Goal: Information Seeking & Learning: Compare options

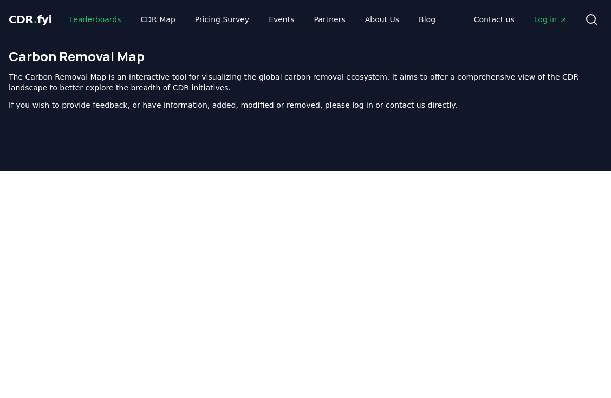
click at [86, 16] on link "Leaderboards" at bounding box center [95, 20] width 69 height 20
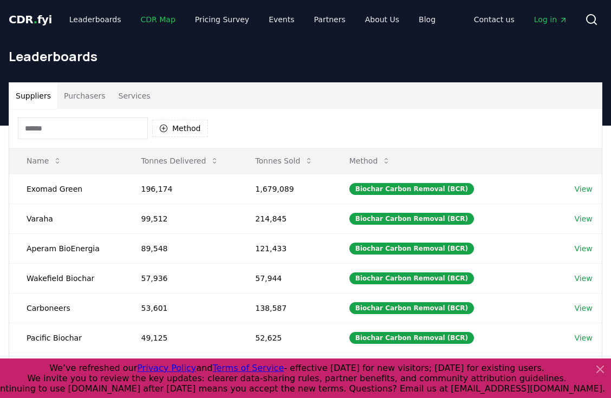
click at [142, 20] on link "CDR Map" at bounding box center [158, 20] width 52 height 20
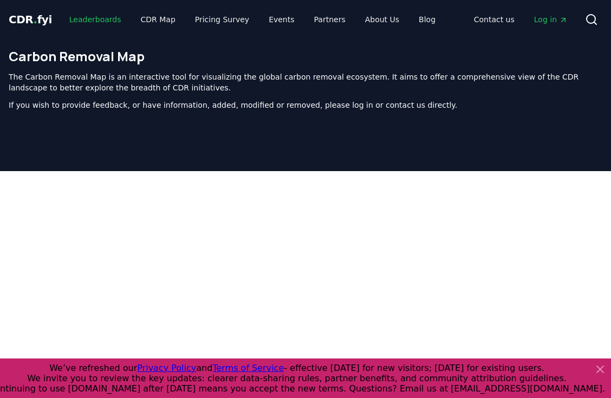
click at [101, 18] on link "Leaderboards" at bounding box center [95, 20] width 69 height 20
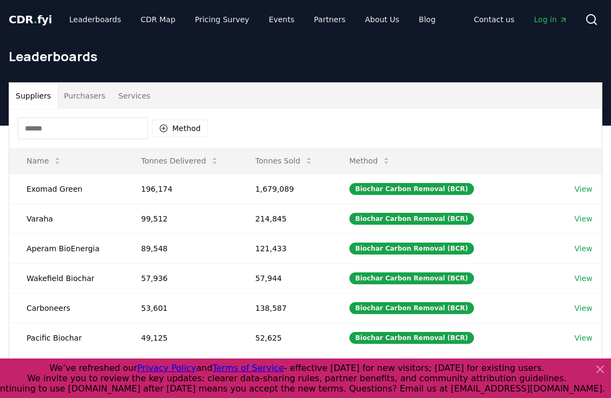
click at [129, 93] on button "Services" at bounding box center [134, 96] width 45 height 26
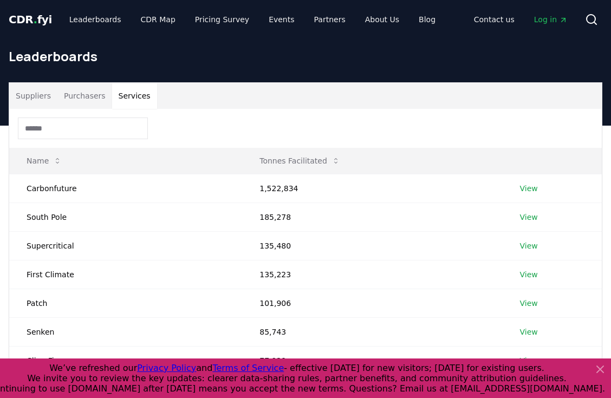
click at [38, 91] on button "Suppliers" at bounding box center [33, 96] width 48 height 26
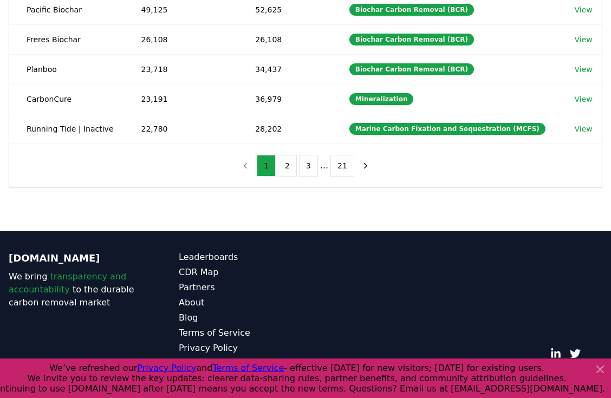
scroll to position [334, 0]
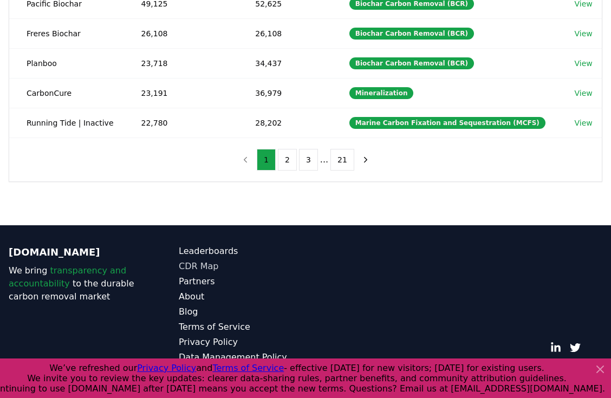
click at [192, 266] on link "CDR Map" at bounding box center [242, 266] width 127 height 13
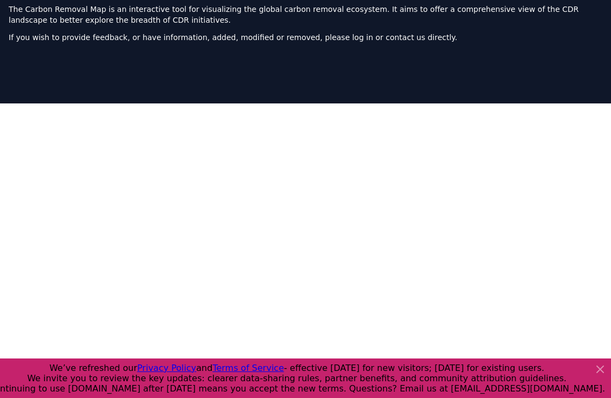
scroll to position [127, 0]
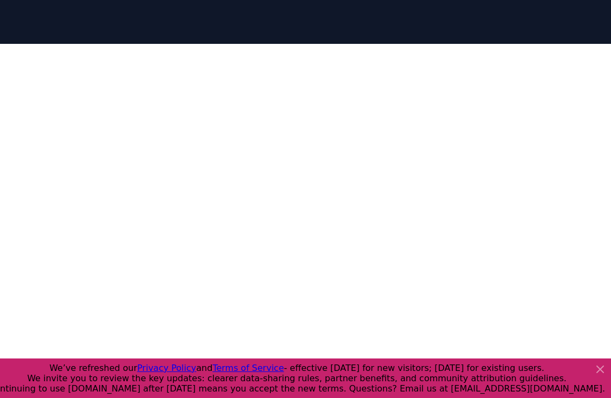
click at [603, 369] on icon at bounding box center [600, 369] width 13 height 13
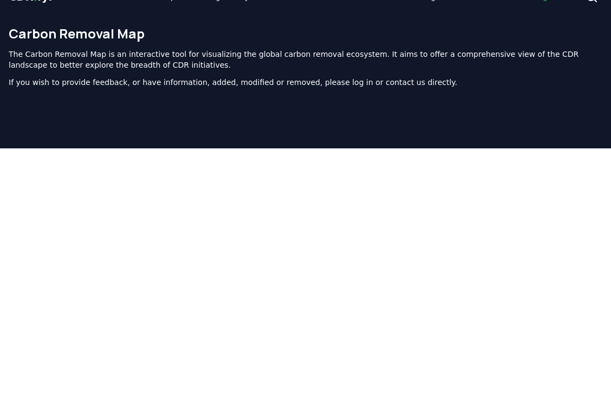
scroll to position [0, 0]
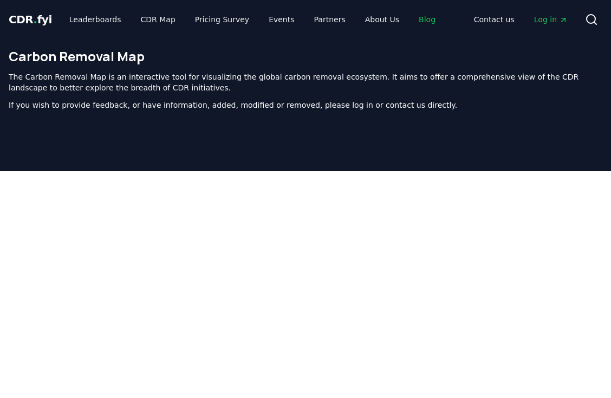
click at [412, 22] on link "Blog" at bounding box center [427, 20] width 34 height 20
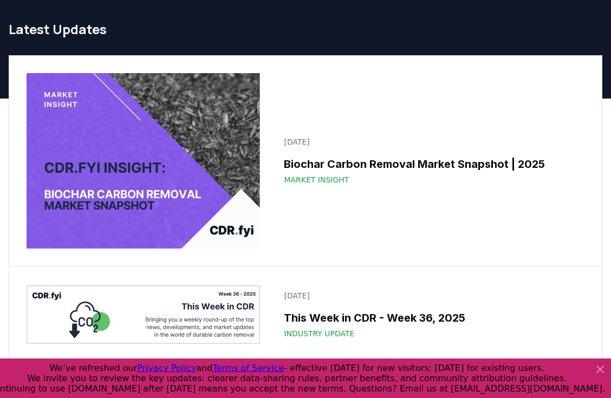
scroll to position [31, 0]
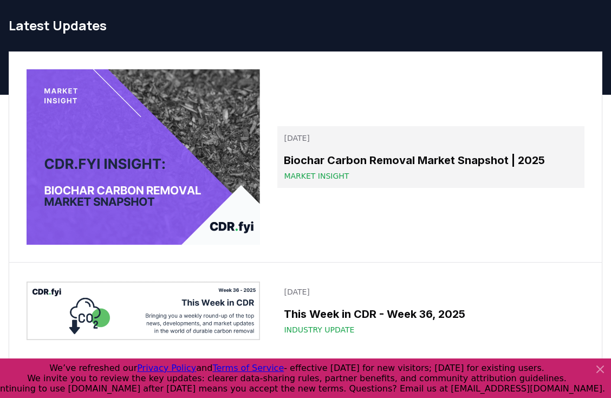
click at [318, 167] on h3 "Biochar Carbon Removal Market Snapshot | 2025" at bounding box center [431, 160] width 294 height 16
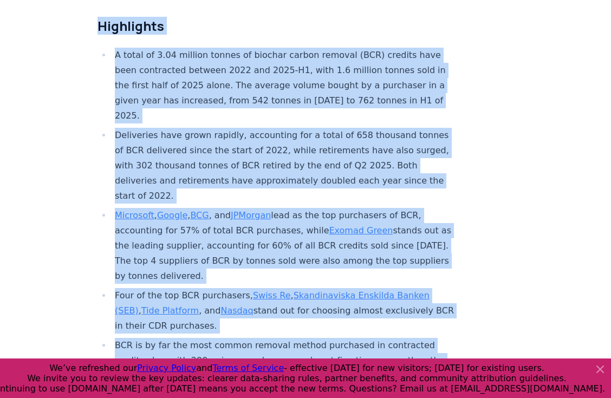
scroll to position [393, 0]
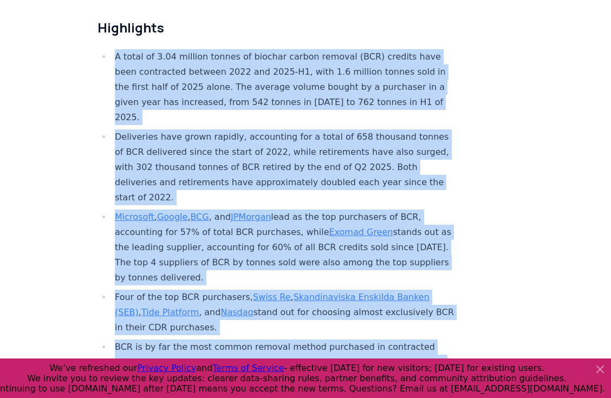
drag, startPoint x: 318, startPoint y: 195, endPoint x: 118, endPoint y: 53, distance: 245.2
click at [118, 53] on ul "A total of 3.04 million tonnes of biochar carbon removal (BCR) credits have bee…" at bounding box center [277, 242] width 359 height 386
copy ul "A total of 3.04 million tonnes of biochar carbon removal (BCR) credits have bee…"
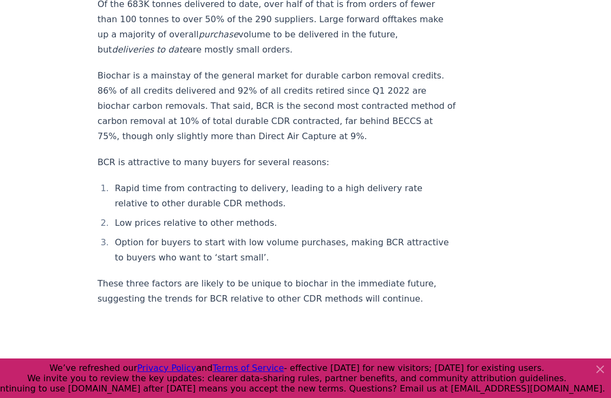
scroll to position [1460, 0]
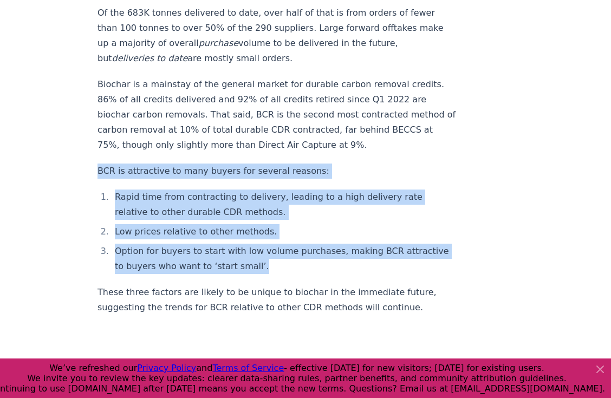
drag, startPoint x: 99, startPoint y: 106, endPoint x: 253, endPoint y: 202, distance: 181.3
copy div "BCR is attractive to many buyers for several reasons: Rapid time from contracti…"
click at [238, 285] on p "These three factors are likely to be unique to biochar in the immediate future,…" at bounding box center [277, 300] width 359 height 30
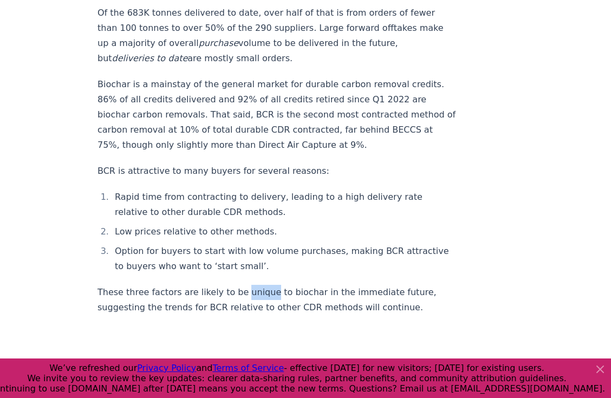
click at [238, 285] on p "These three factors are likely to be unique to biochar in the immediate future,…" at bounding box center [277, 300] width 359 height 30
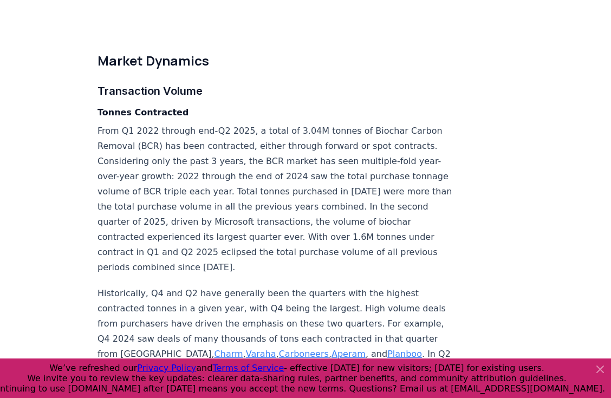
scroll to position [2222, 0]
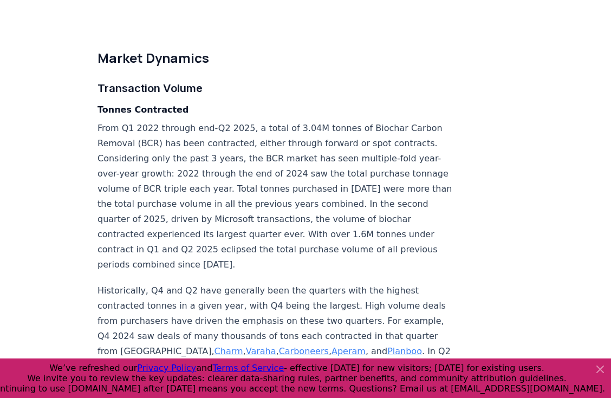
click at [259, 190] on p "From Q1 2022 through end-Q2 2025, a total of 3.04M tonnes of Biochar Carbon Rem…" at bounding box center [277, 197] width 359 height 152
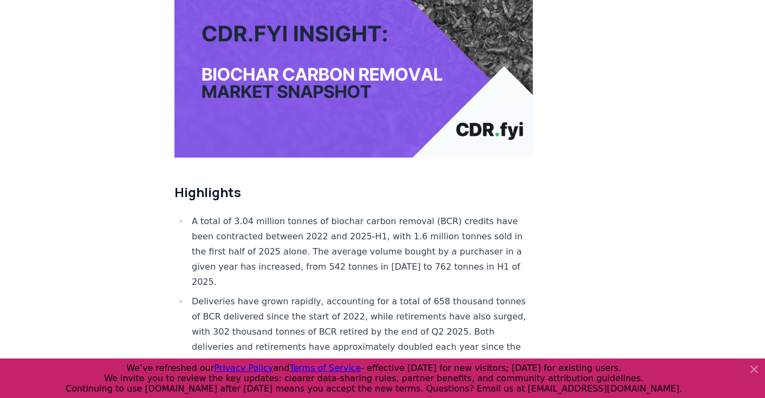
scroll to position [0, 0]
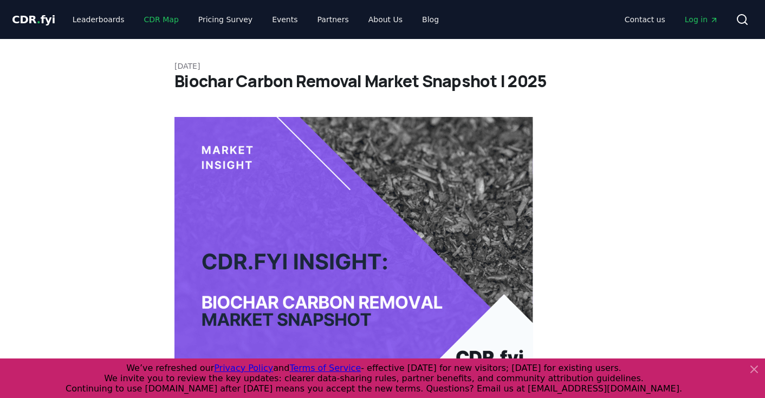
click at [154, 17] on link "CDR Map" at bounding box center [161, 20] width 52 height 20
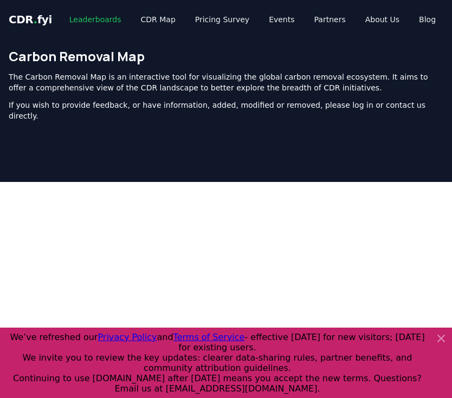
click at [102, 19] on link "Leaderboards" at bounding box center [95, 20] width 69 height 20
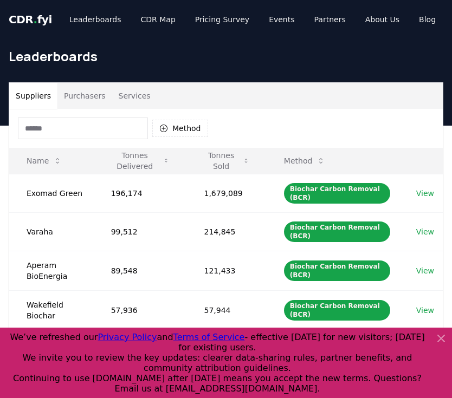
click at [104, 133] on input at bounding box center [83, 129] width 130 height 22
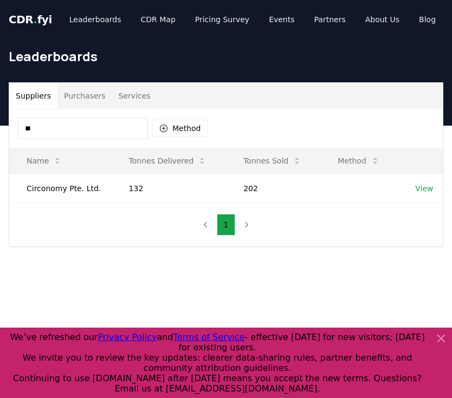
type input "*"
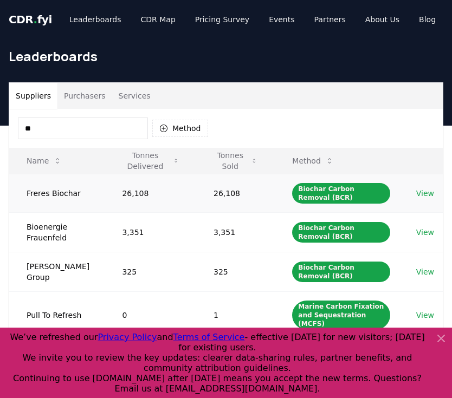
type input "**"
click at [428, 192] on link "View" at bounding box center [425, 193] width 18 height 11
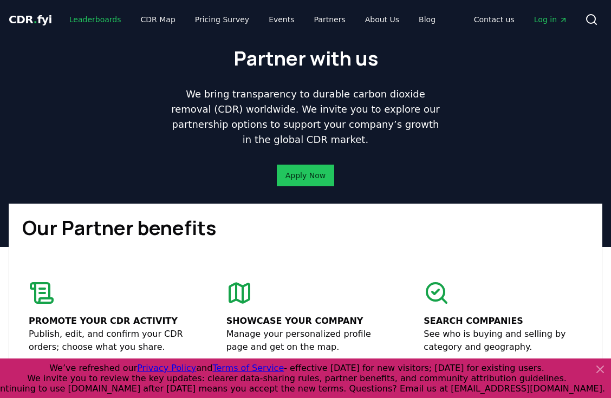
click at [99, 16] on link "Leaderboards" at bounding box center [95, 20] width 69 height 20
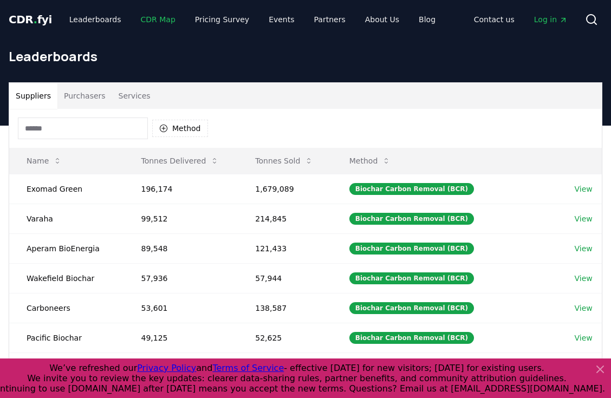
click at [148, 28] on link "CDR Map" at bounding box center [158, 20] width 52 height 20
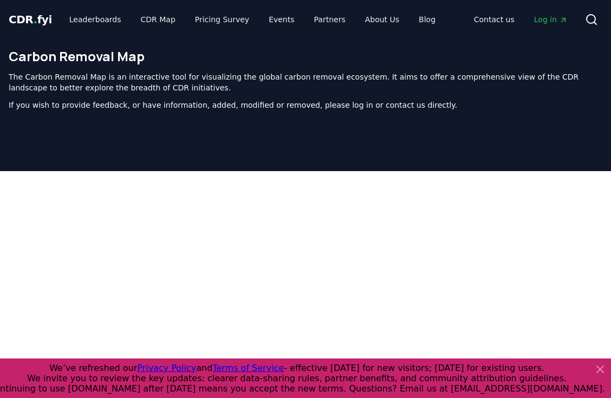
click at [153, 111] on div "Carbon Removal Map The Carbon Removal Map is an interactive tool for visualizin…" at bounding box center [305, 83] width 611 height 89
click at [201, 108] on p "If you wish to provide feedback, or have information, added, modified or remove…" at bounding box center [306, 105] width 594 height 11
click at [100, 19] on link "Leaderboards" at bounding box center [95, 20] width 69 height 20
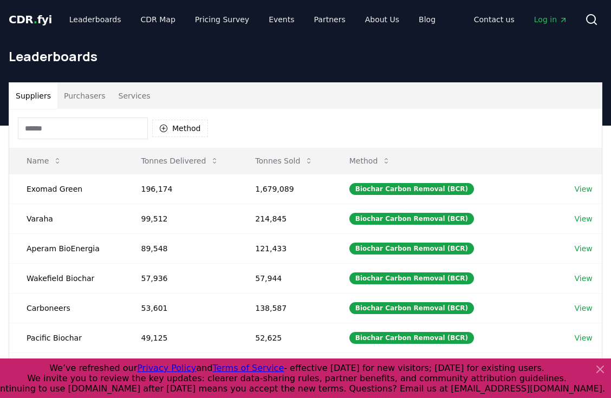
click at [79, 96] on button "Purchasers" at bounding box center [84, 96] width 55 height 26
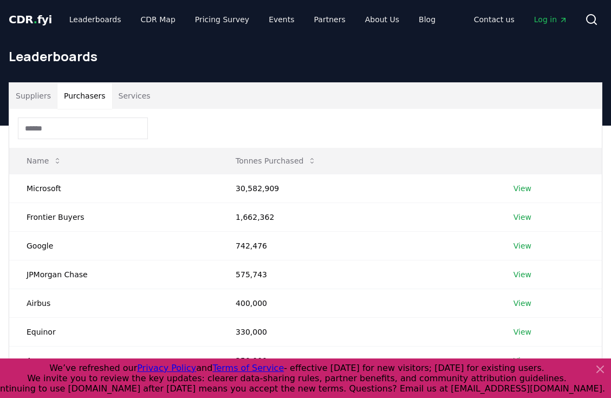
click at [30, 92] on button "Suppliers" at bounding box center [33, 96] width 48 height 26
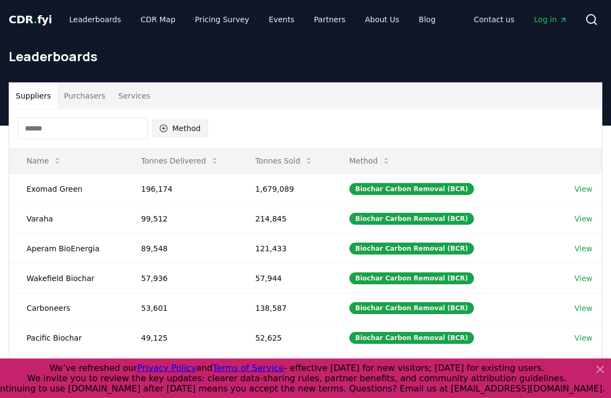
click at [179, 124] on button "Method" at bounding box center [180, 128] width 56 height 17
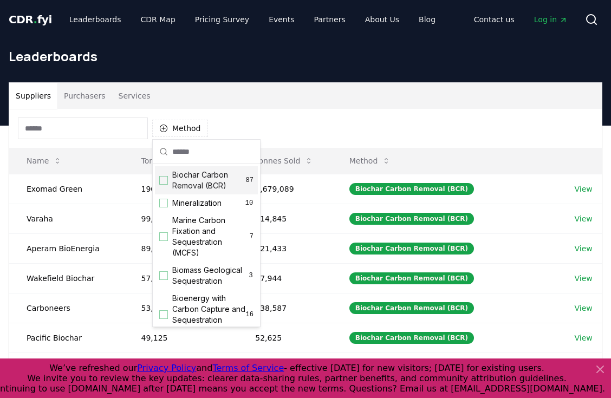
click at [162, 182] on div "Suggestions" at bounding box center [163, 180] width 9 height 9
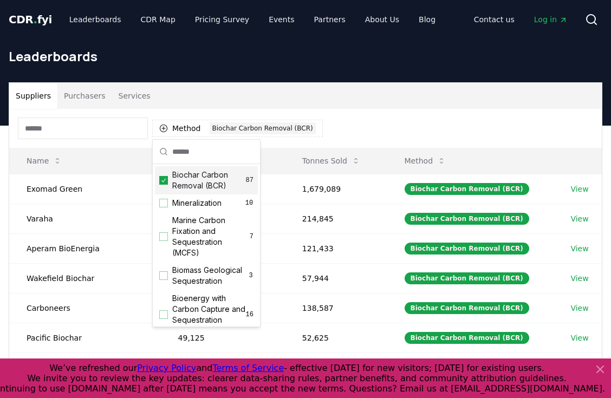
click at [386, 135] on div "Method 1 Biochar Carbon Removal (BCR)" at bounding box center [305, 128] width 593 height 39
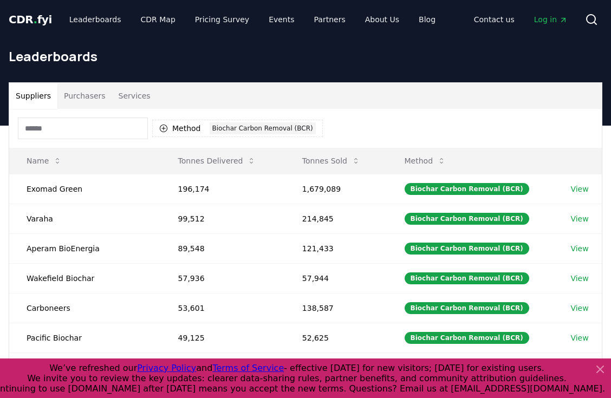
click at [603, 367] on icon at bounding box center [600, 369] width 13 height 13
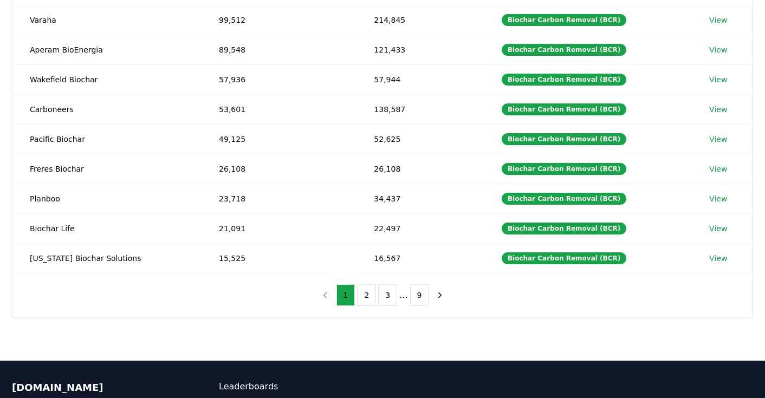
scroll to position [196, 0]
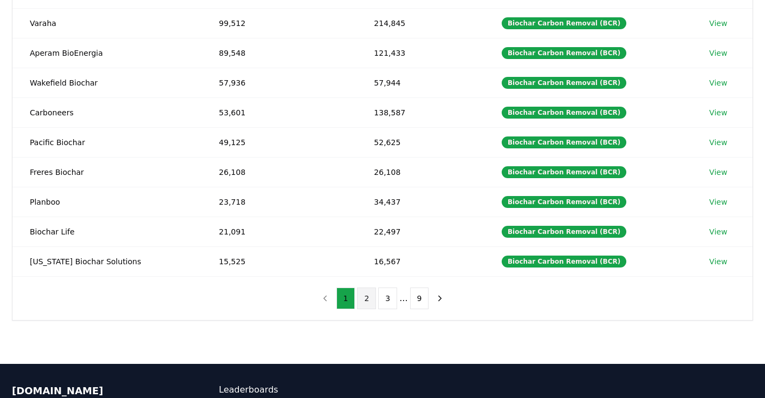
click at [362, 303] on button "2" at bounding box center [366, 299] width 19 height 22
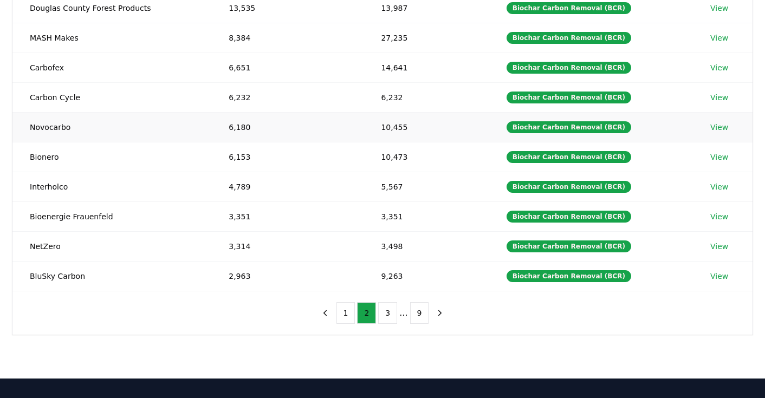
scroll to position [193, 0]
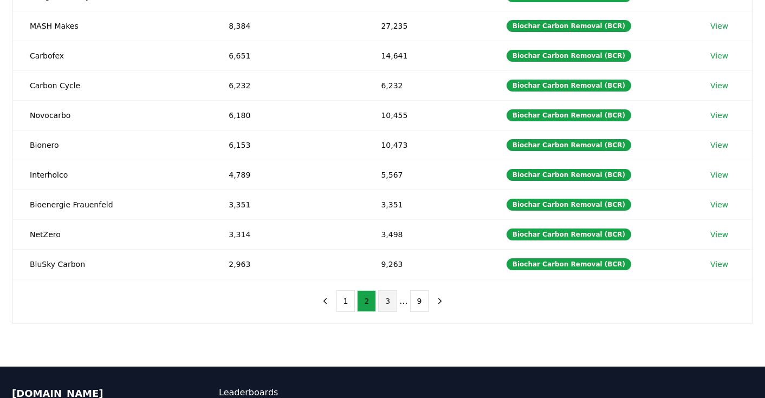
click at [385, 302] on button "3" at bounding box center [387, 301] width 19 height 22
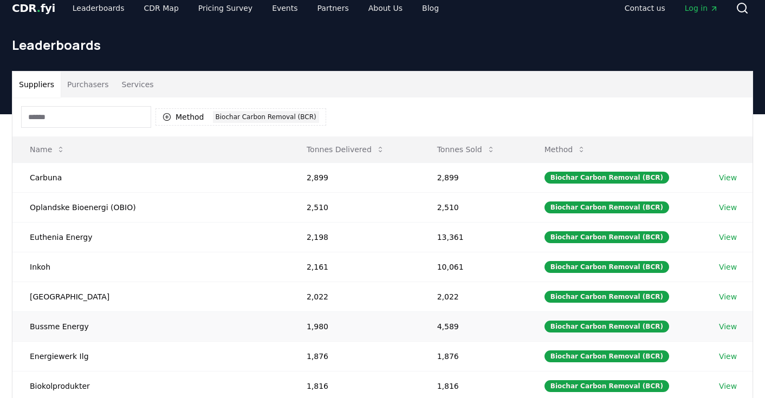
scroll to position [3, 0]
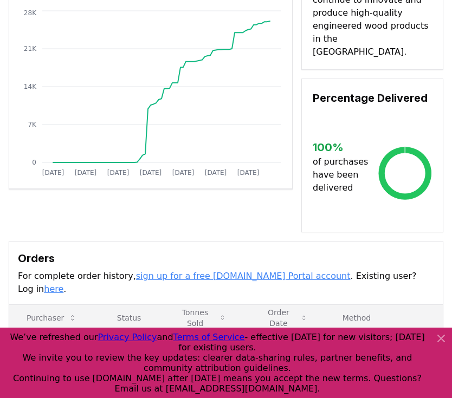
scroll to position [82, 0]
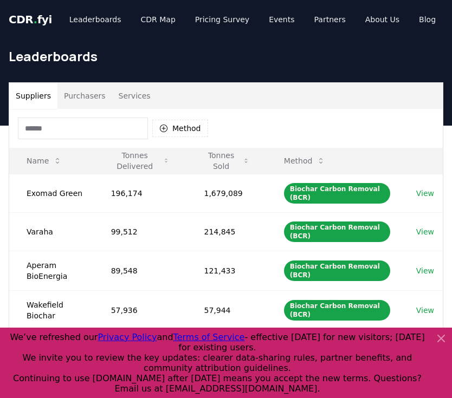
click at [120, 132] on input at bounding box center [83, 129] width 130 height 22
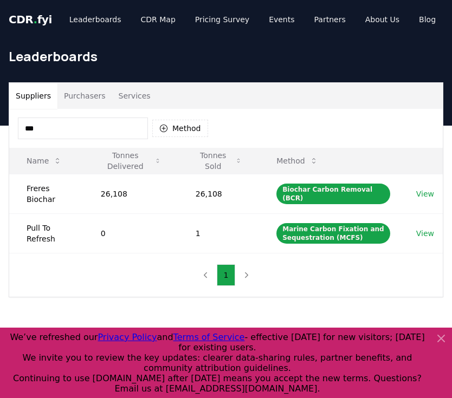
click at [116, 126] on input "***" at bounding box center [83, 129] width 130 height 22
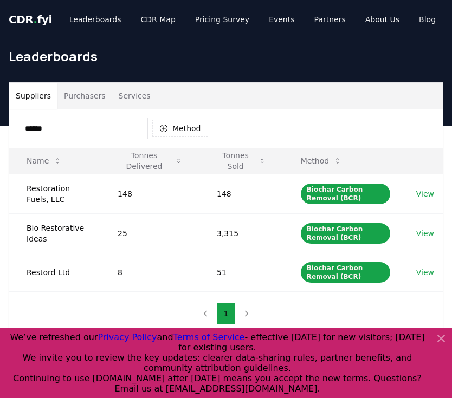
type input "******"
click at [428, 193] on link "View" at bounding box center [425, 194] width 18 height 11
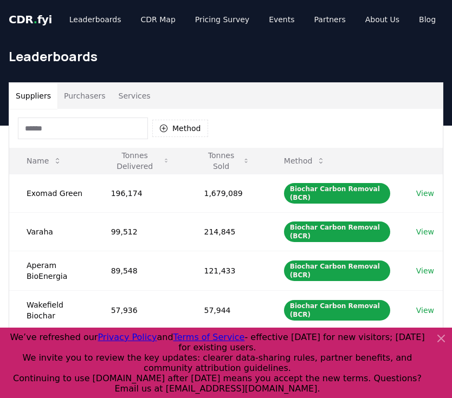
click at [62, 133] on input at bounding box center [83, 129] width 130 height 22
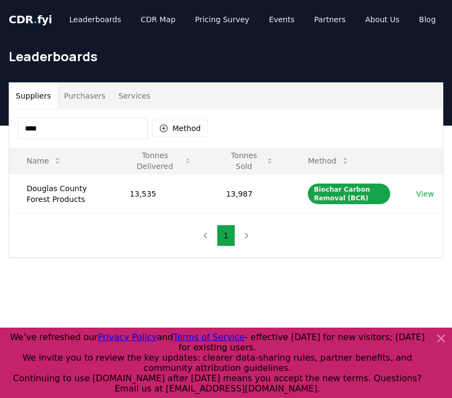
type input "****"
click at [428, 191] on link "View" at bounding box center [425, 194] width 18 height 11
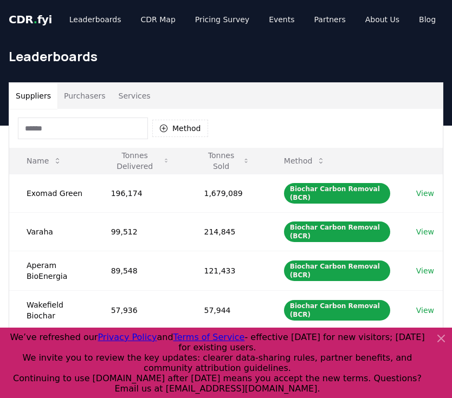
click at [101, 129] on input at bounding box center [83, 129] width 130 height 22
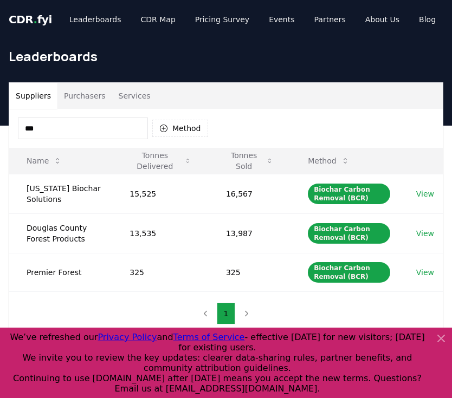
type input "***"
click at [429, 193] on link "View" at bounding box center [425, 194] width 18 height 11
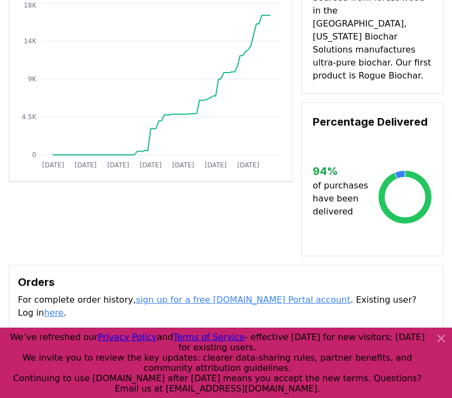
scroll to position [114, 0]
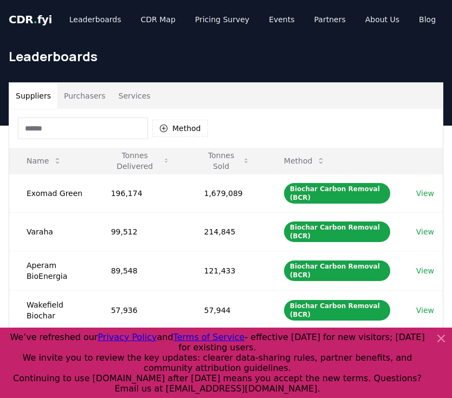
click at [101, 127] on input at bounding box center [83, 129] width 130 height 22
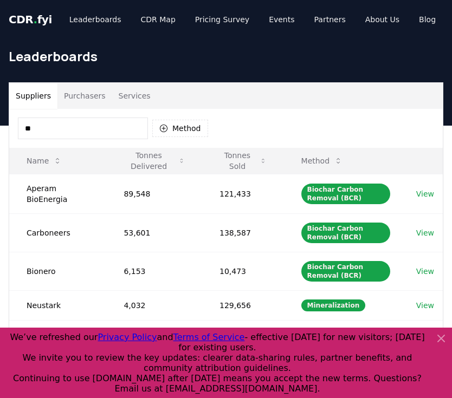
type input "*"
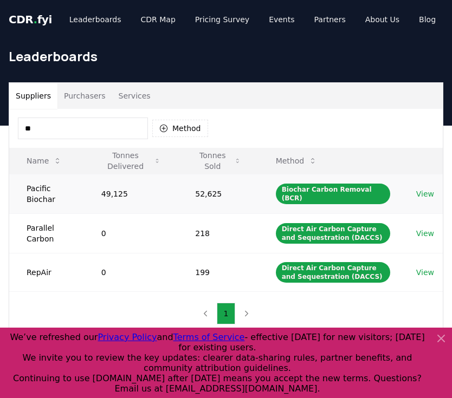
type input "**"
click at [425, 193] on link "View" at bounding box center [425, 194] width 18 height 11
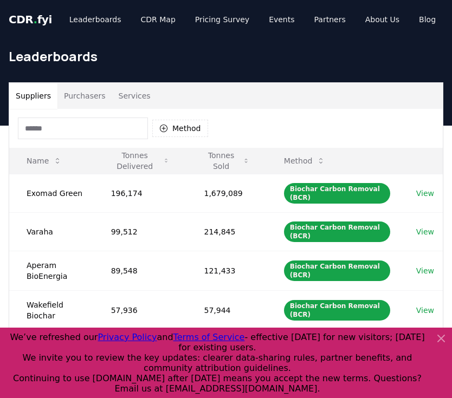
click at [69, 128] on input at bounding box center [83, 129] width 130 height 22
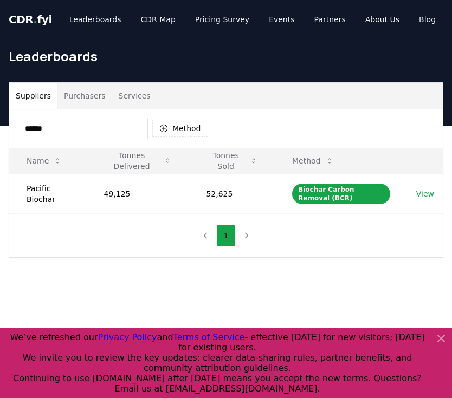
click at [101, 125] on input "******" at bounding box center [83, 129] width 130 height 22
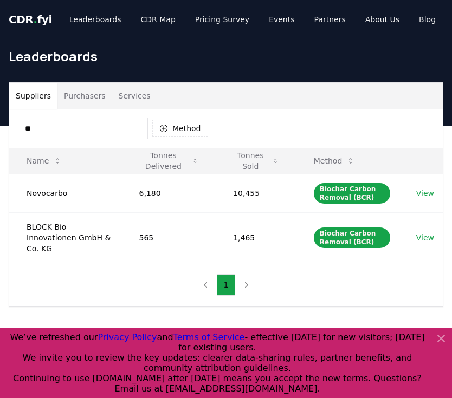
type input "*"
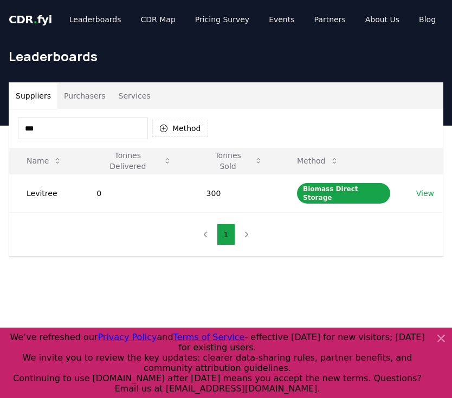
click at [123, 126] on input "***" at bounding box center [83, 129] width 130 height 22
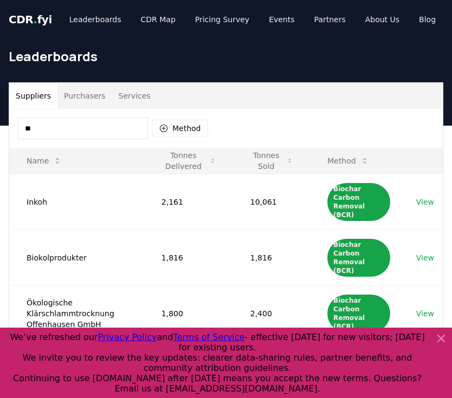
type input "*"
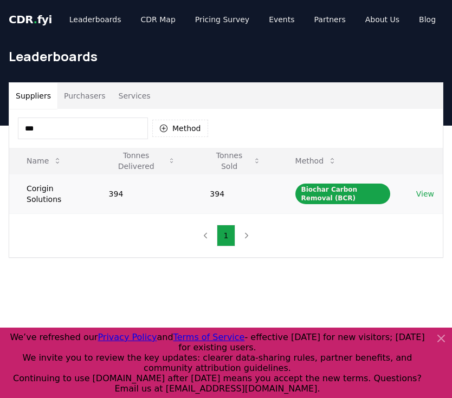
type input "***"
click at [427, 191] on link "View" at bounding box center [425, 194] width 18 height 11
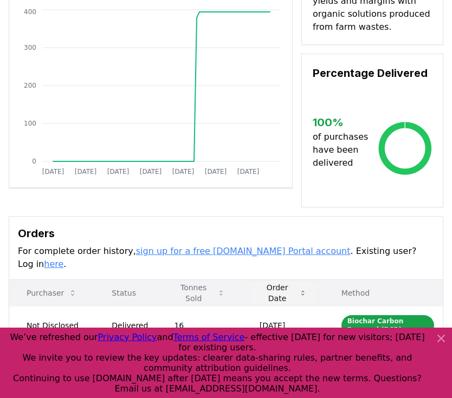
scroll to position [56, 0]
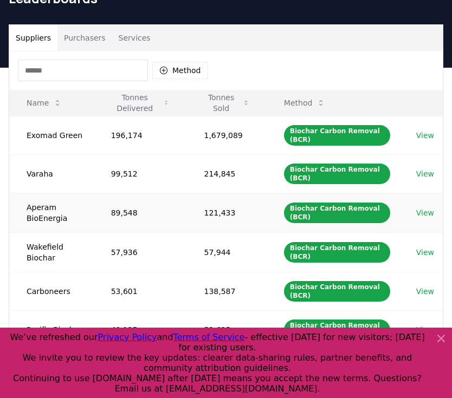
scroll to position [7, 0]
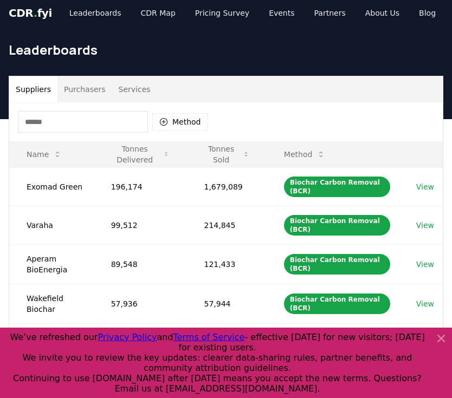
click at [93, 128] on input at bounding box center [83, 122] width 130 height 22
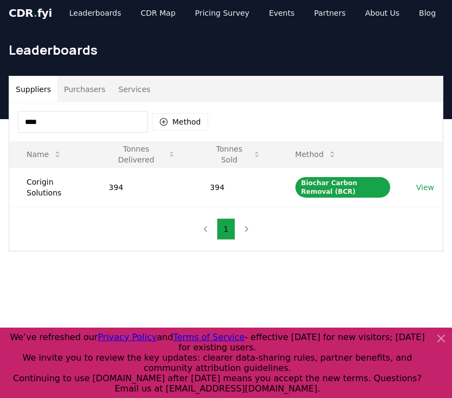
click at [78, 122] on input "****" at bounding box center [83, 122] width 130 height 22
type input "*****"
click at [425, 186] on link "View" at bounding box center [425, 187] width 18 height 11
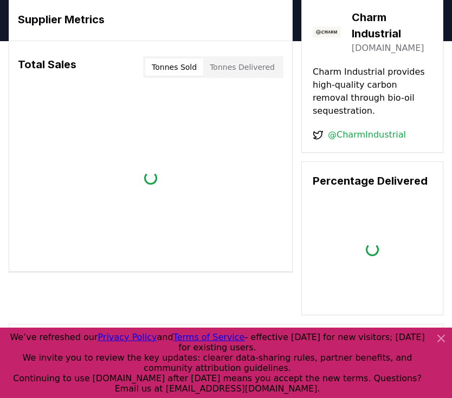
scroll to position [65, 0]
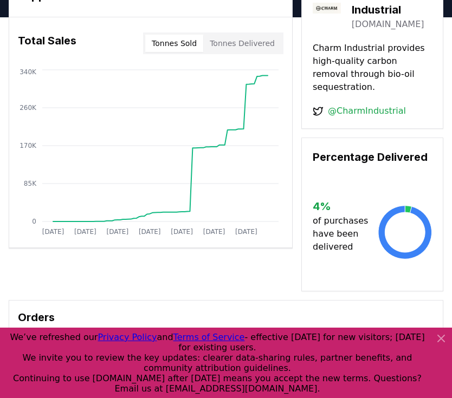
click at [439, 336] on icon at bounding box center [441, 338] width 13 height 13
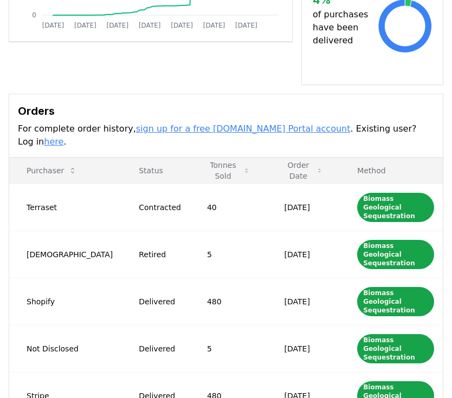
scroll to position [272, 0]
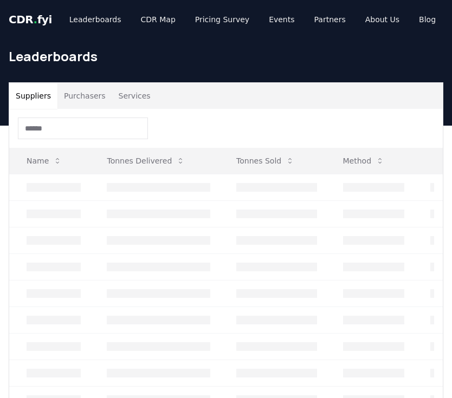
scroll to position [7, 0]
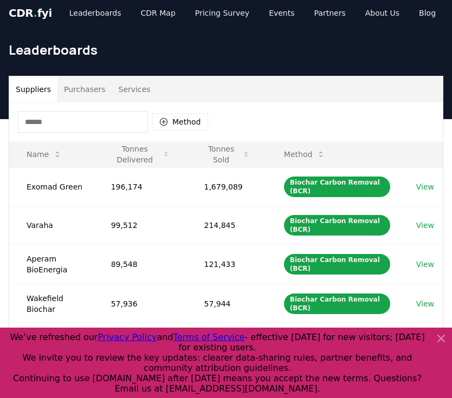
click at [441, 339] on icon at bounding box center [441, 338] width 7 height 7
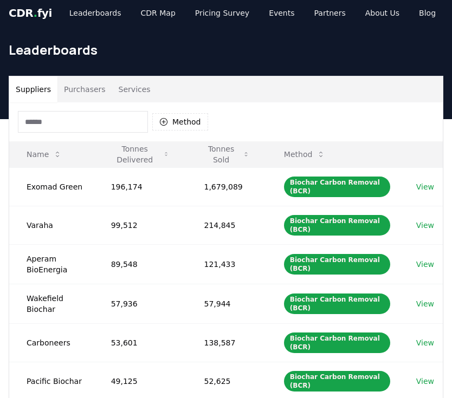
click at [101, 122] on input at bounding box center [83, 122] width 130 height 22
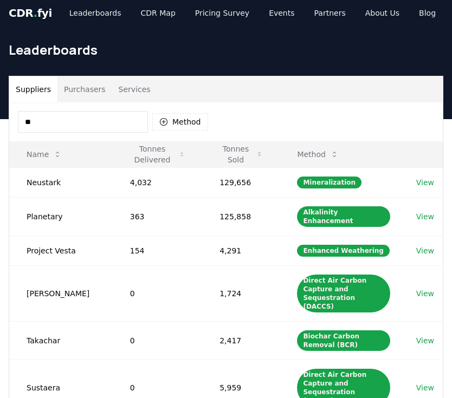
type input "*"
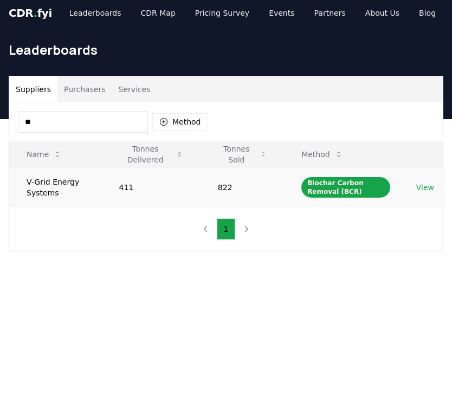
type input "**"
click at [431, 186] on link "View" at bounding box center [425, 187] width 18 height 11
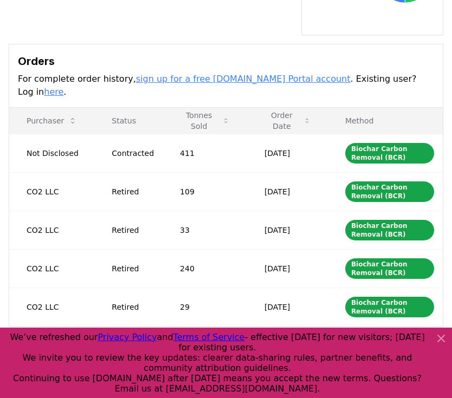
scroll to position [398, 0]
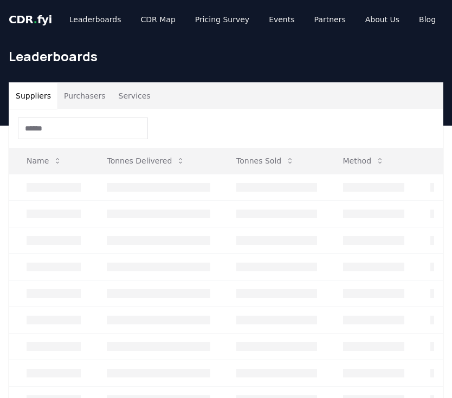
scroll to position [7, 0]
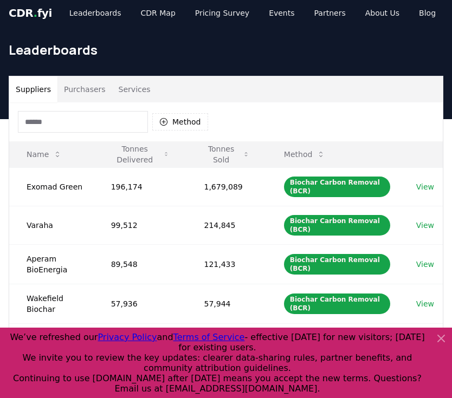
click at [96, 124] on input at bounding box center [83, 122] width 130 height 22
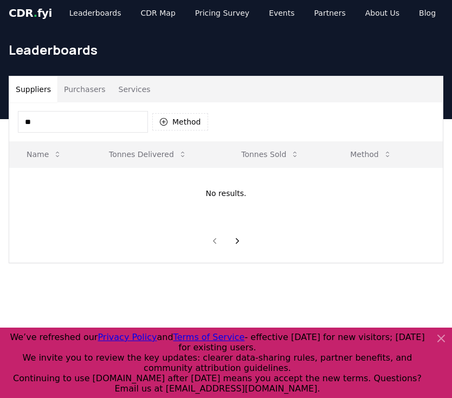
type input "*"
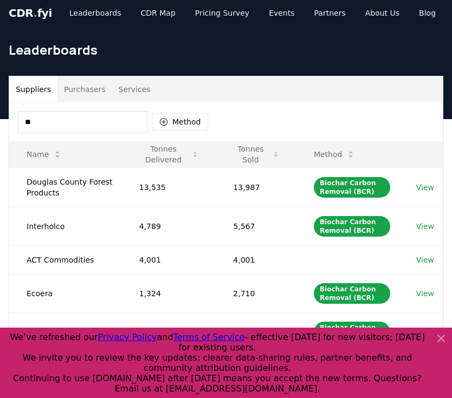
type input "*"
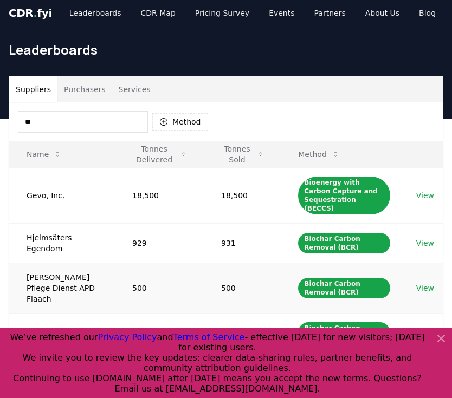
type input "*"
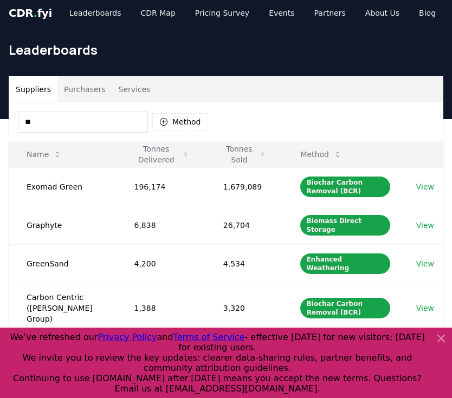
type input "*"
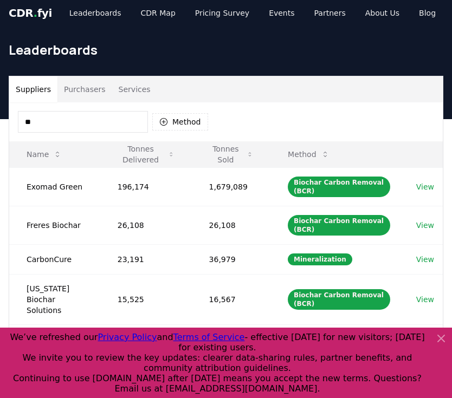
type input "*"
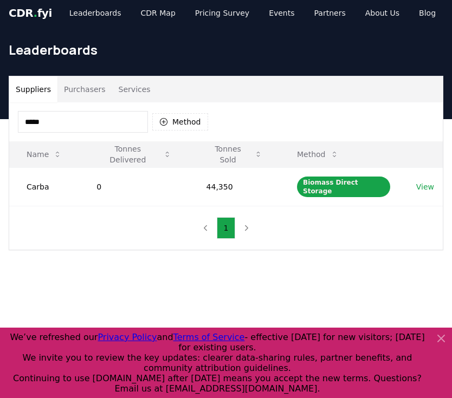
click at [83, 123] on input "*****" at bounding box center [83, 122] width 130 height 22
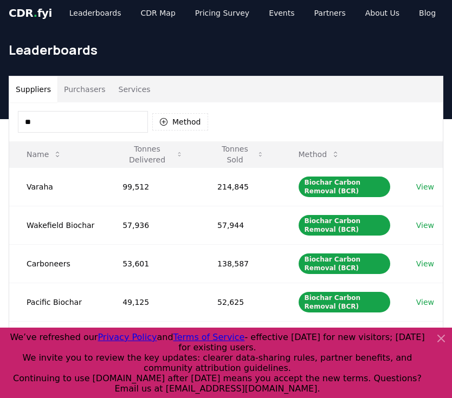
type input "*"
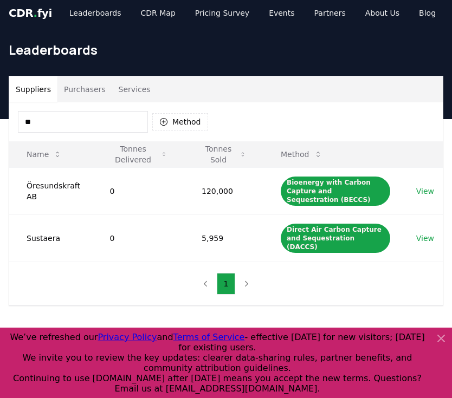
type input "*"
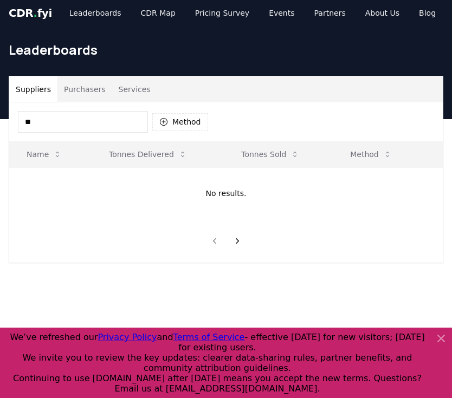
type input "*"
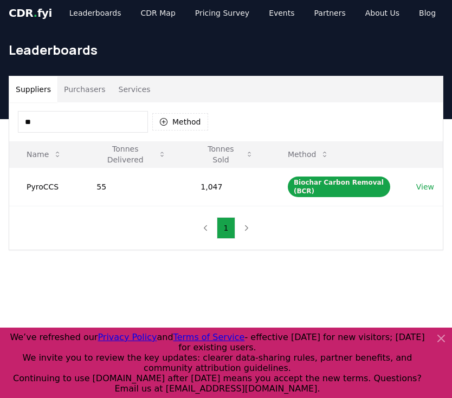
type input "*"
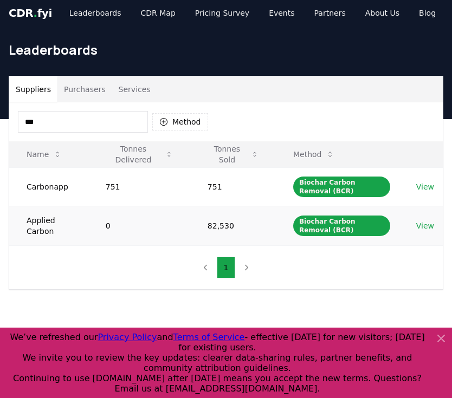
type input "***"
click at [422, 227] on link "View" at bounding box center [425, 226] width 18 height 11
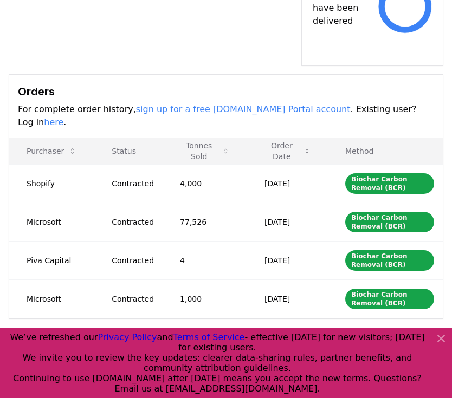
scroll to position [322, 0]
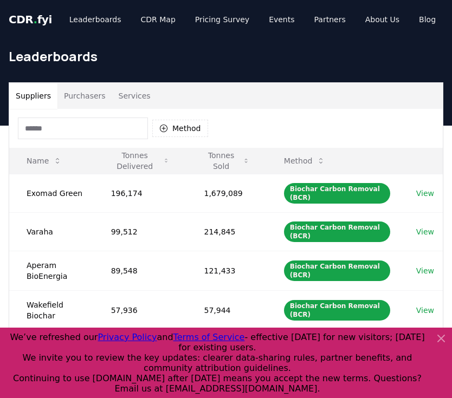
click at [87, 126] on input at bounding box center [83, 129] width 130 height 22
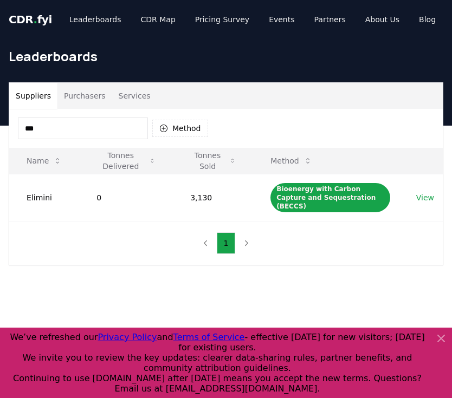
click at [101, 127] on input "***" at bounding box center [83, 129] width 130 height 22
click at [86, 134] on input "****" at bounding box center [83, 129] width 130 height 22
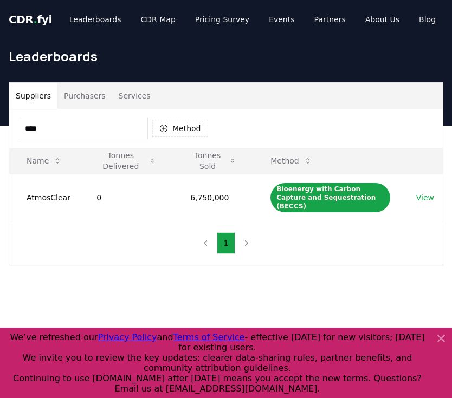
click at [86, 134] on input "****" at bounding box center [83, 129] width 130 height 22
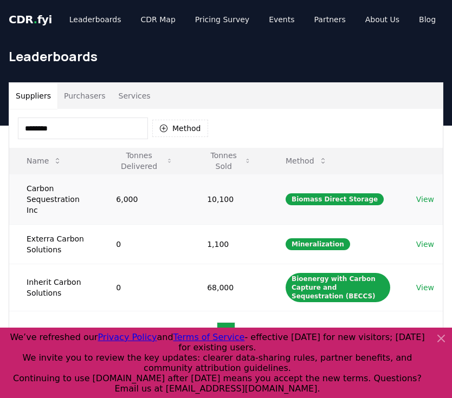
type input "********"
click at [413, 199] on td "View" at bounding box center [421, 199] width 44 height 50
click at [428, 194] on link "View" at bounding box center [425, 199] width 18 height 11
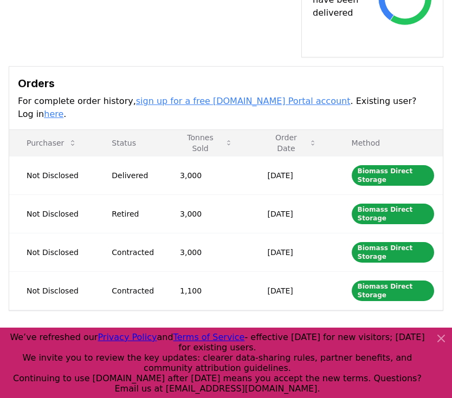
scroll to position [394, 0]
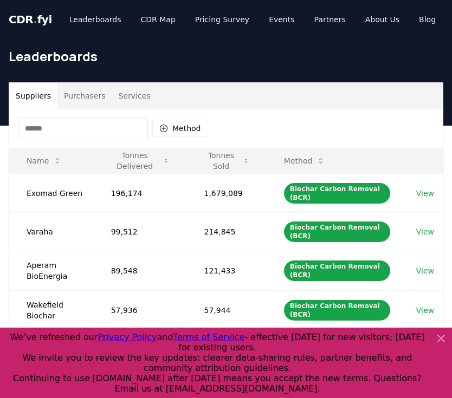
click at [74, 130] on input at bounding box center [83, 129] width 130 height 22
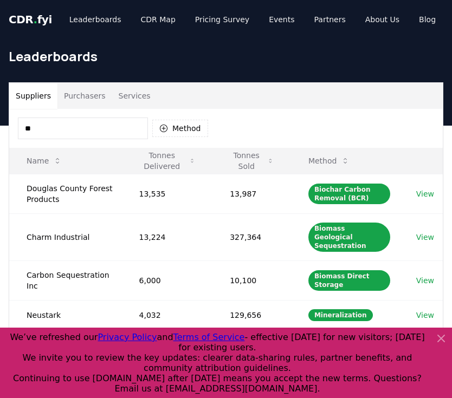
type input "*"
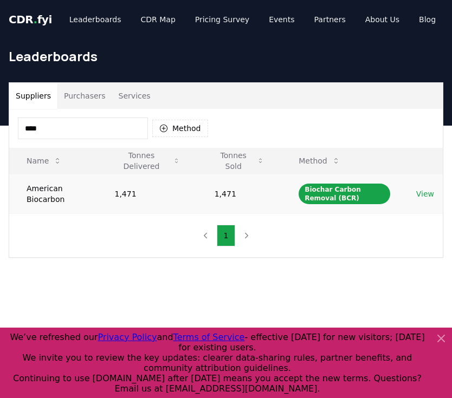
type input "****"
click at [425, 193] on link "View" at bounding box center [425, 194] width 18 height 11
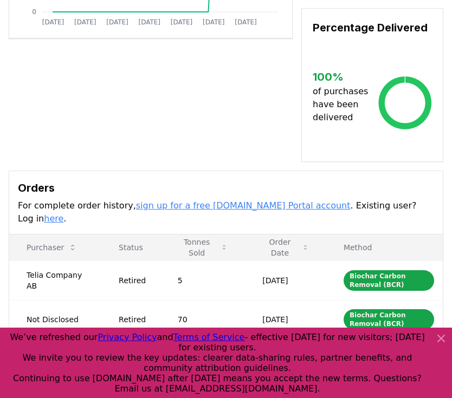
scroll to position [264, 0]
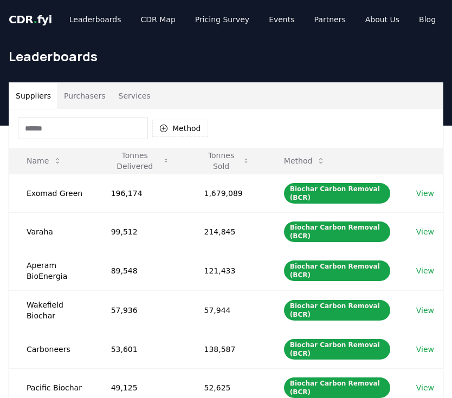
click at [43, 132] on input at bounding box center [83, 129] width 130 height 22
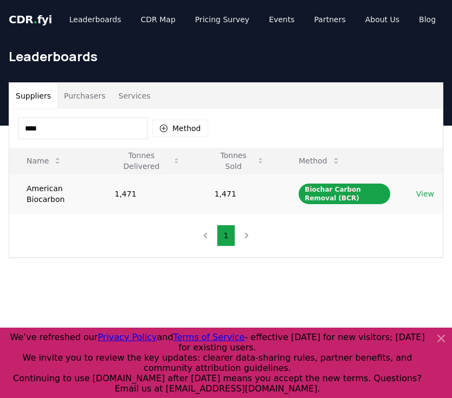
type input "****"
click at [425, 195] on link "View" at bounding box center [425, 194] width 18 height 11
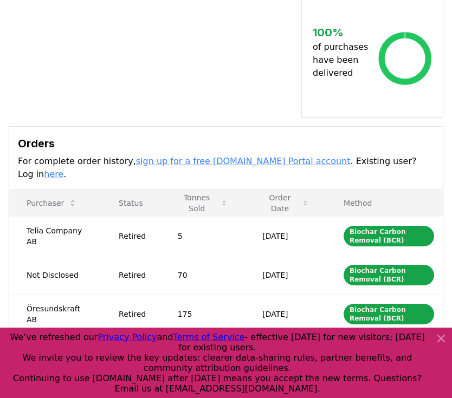
scroll to position [276, 0]
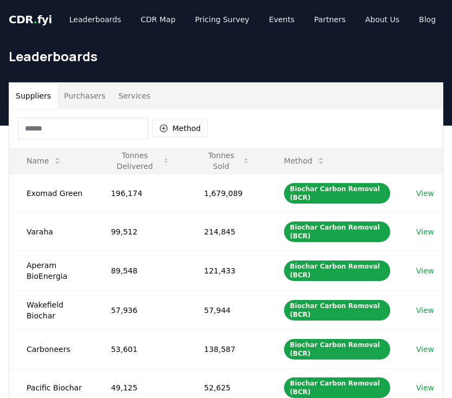
click at [110, 131] on input at bounding box center [83, 129] width 130 height 22
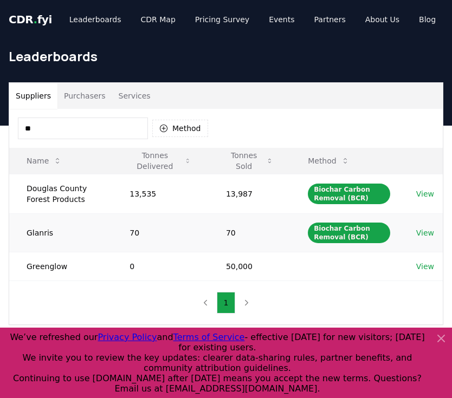
type input "**"
click at [424, 233] on link "View" at bounding box center [425, 233] width 18 height 11
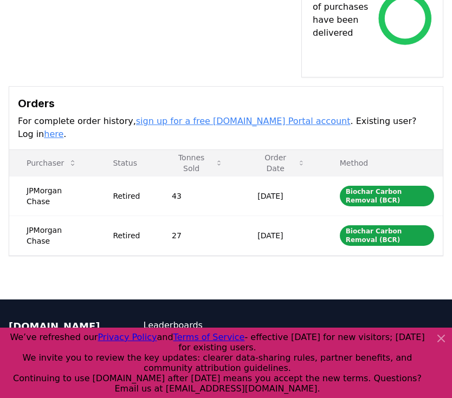
scroll to position [374, 0]
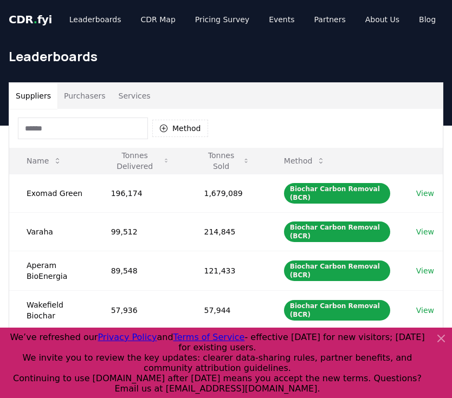
click at [86, 127] on input at bounding box center [83, 129] width 130 height 22
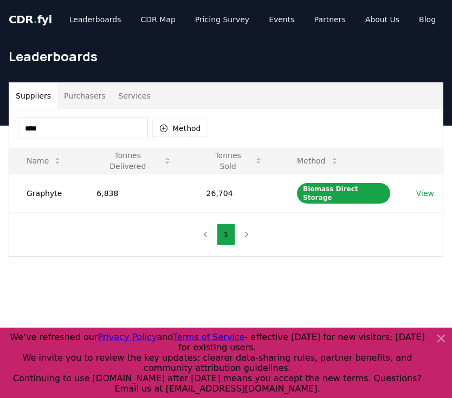
click at [115, 124] on input "****" at bounding box center [83, 129] width 130 height 22
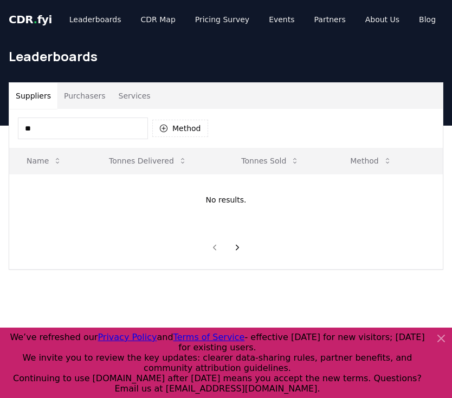
type input "*"
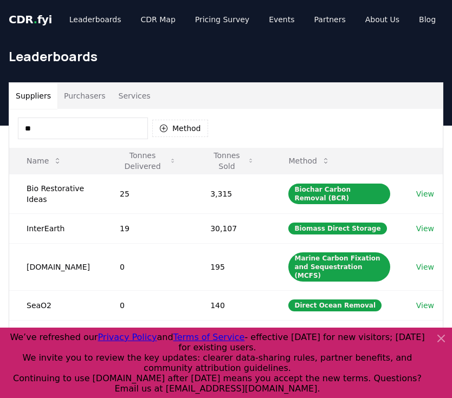
type input "*"
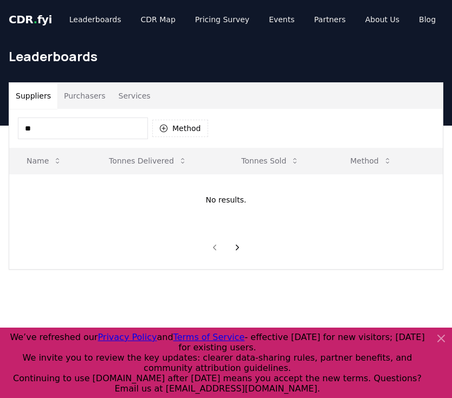
type input "*"
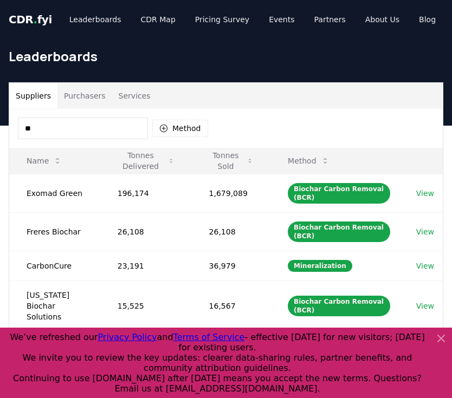
type input "*"
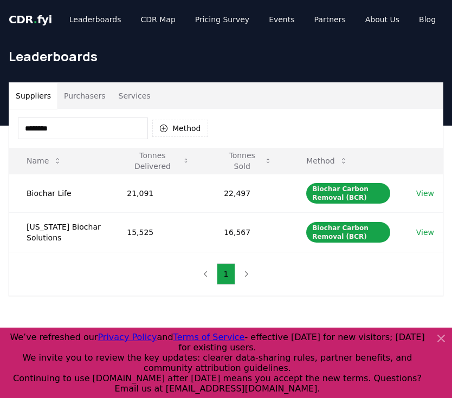
type input "*******"
click at [426, 193] on link "View" at bounding box center [425, 193] width 18 height 11
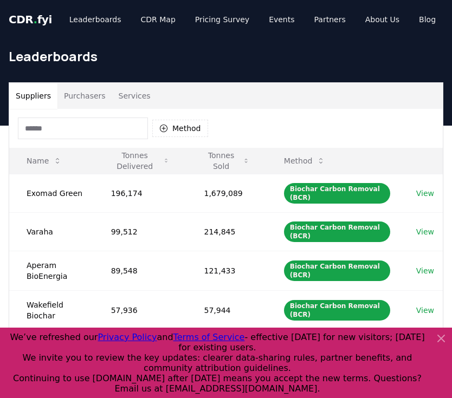
click at [87, 128] on input at bounding box center [83, 129] width 130 height 22
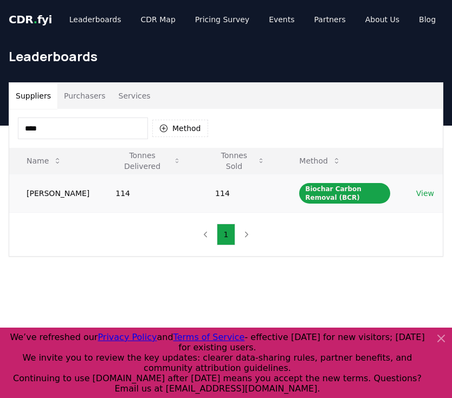
type input "****"
click at [425, 193] on link "View" at bounding box center [425, 193] width 18 height 11
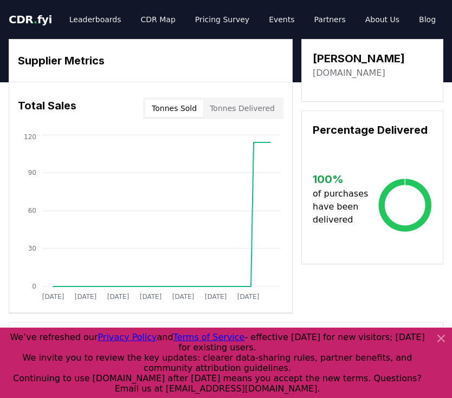
click at [438, 339] on icon at bounding box center [441, 338] width 13 height 13
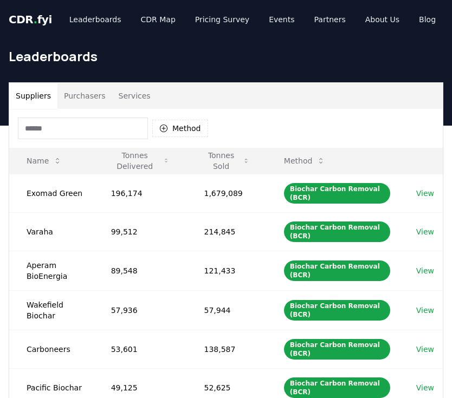
click at [107, 136] on input at bounding box center [83, 129] width 130 height 22
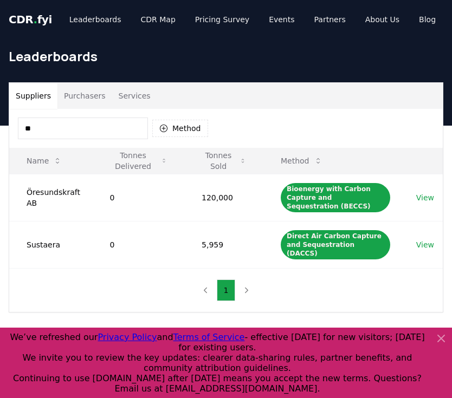
type input "*"
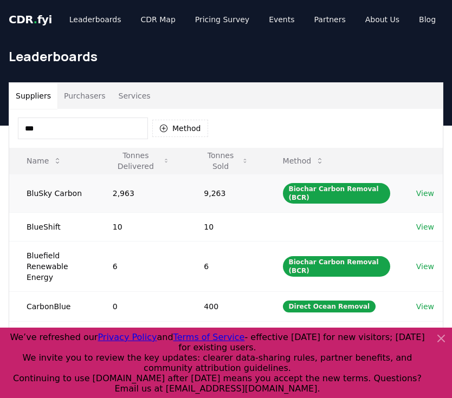
type input "***"
click at [431, 191] on link "View" at bounding box center [425, 193] width 18 height 11
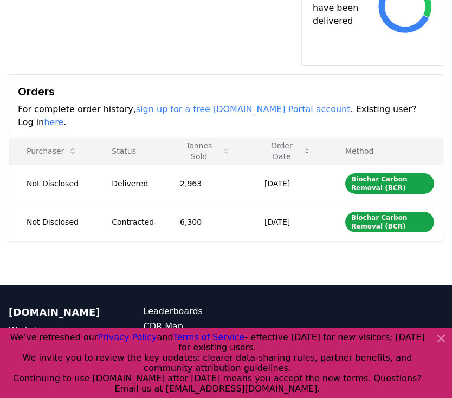
scroll to position [436, 0]
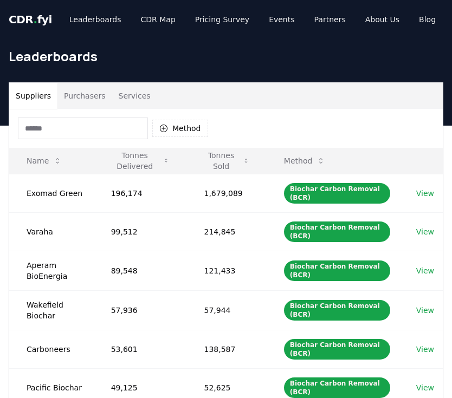
click at [82, 130] on input at bounding box center [83, 129] width 130 height 22
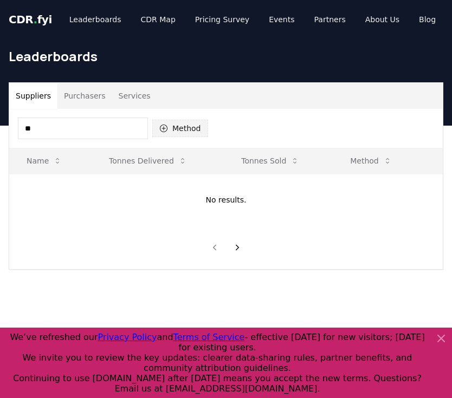
type input "*"
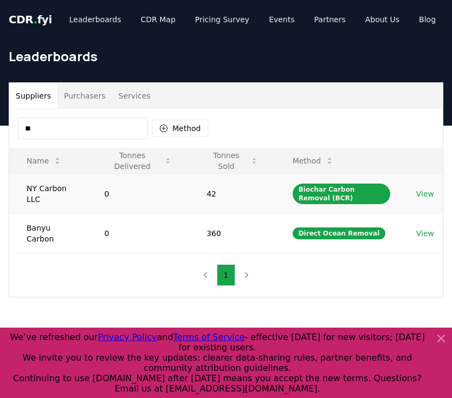
type input "**"
click at [429, 193] on link "View" at bounding box center [425, 194] width 18 height 11
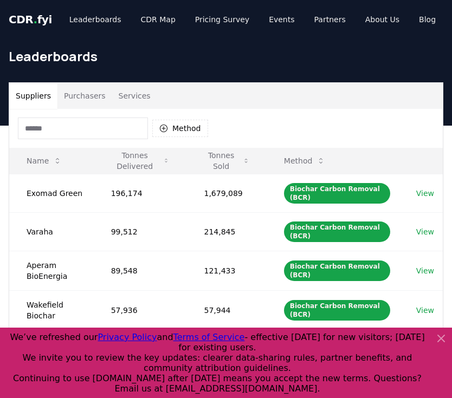
click at [68, 128] on input at bounding box center [83, 129] width 130 height 22
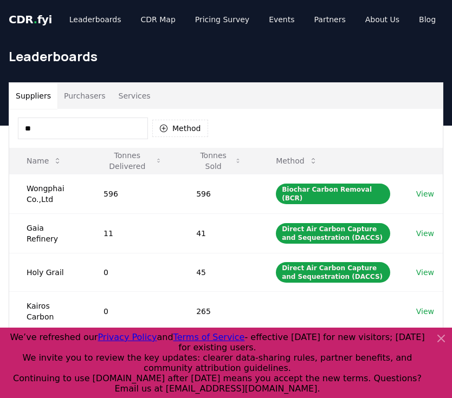
type input "*"
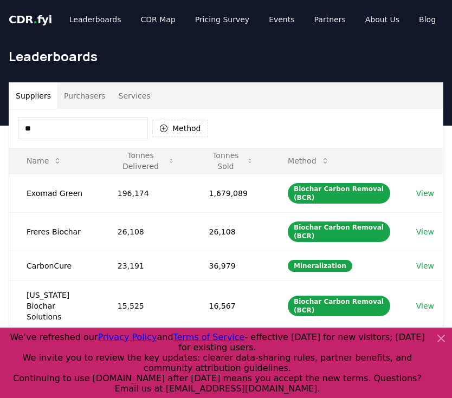
type input "*"
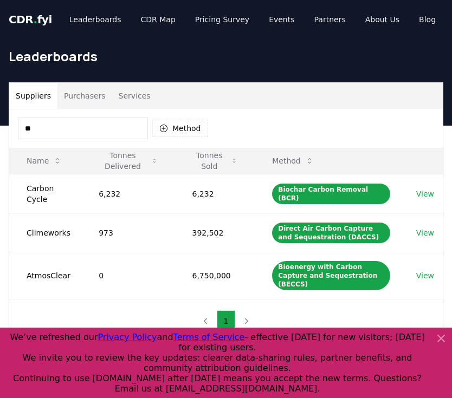
type input "*"
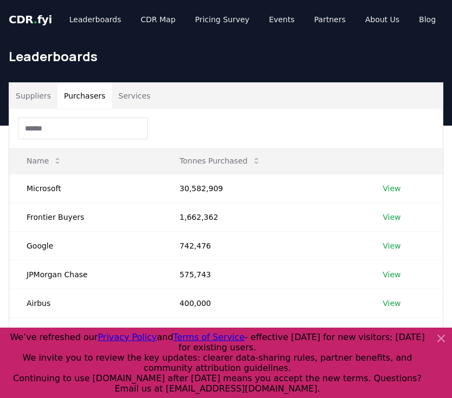
click at [85, 89] on button "Purchasers" at bounding box center [84, 96] width 55 height 26
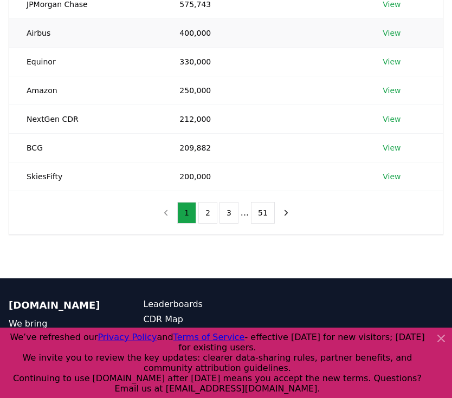
scroll to position [277, 0]
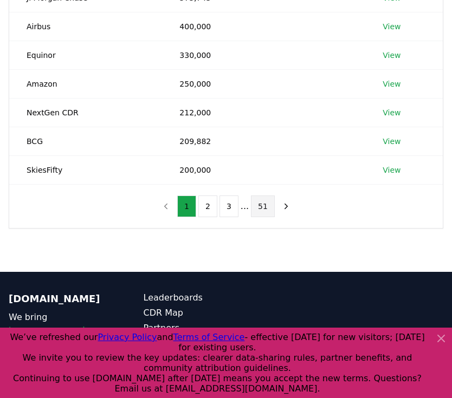
click at [272, 209] on nav "1 2 3 ... 51" at bounding box center [226, 207] width 139 height 22
click at [265, 207] on button "51" at bounding box center [263, 207] width 24 height 22
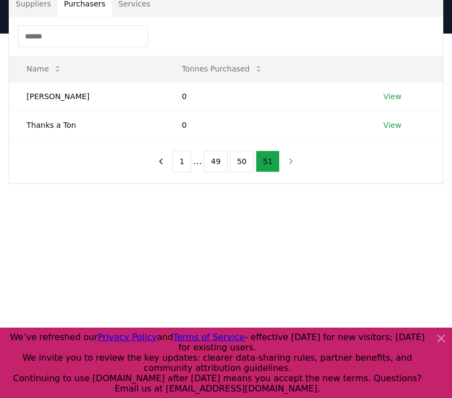
scroll to position [91, 0]
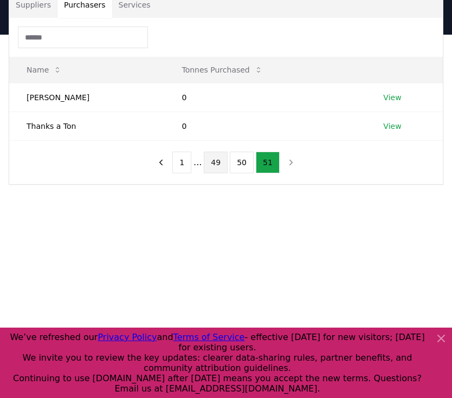
click at [213, 161] on button "49" at bounding box center [216, 163] width 24 height 22
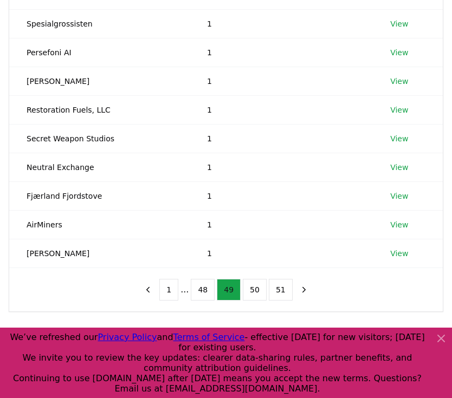
scroll to position [207, 0]
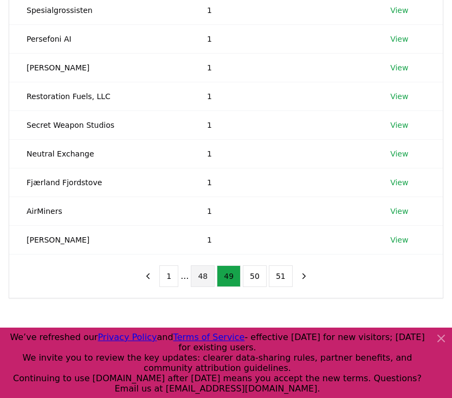
click at [202, 274] on button "48" at bounding box center [203, 277] width 24 height 22
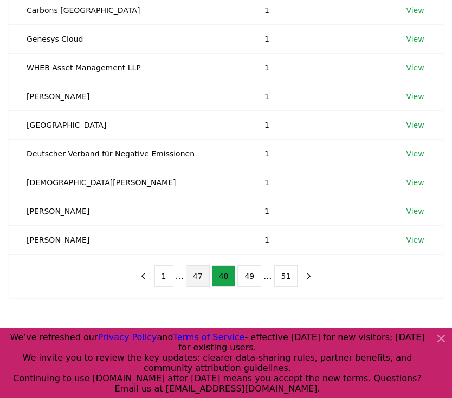
click at [194, 274] on button "47" at bounding box center [198, 277] width 24 height 22
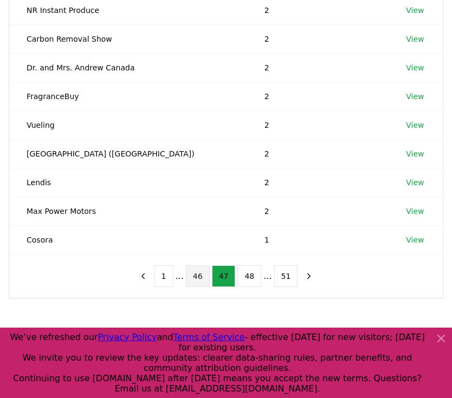
click at [190, 277] on button "46" at bounding box center [198, 277] width 24 height 22
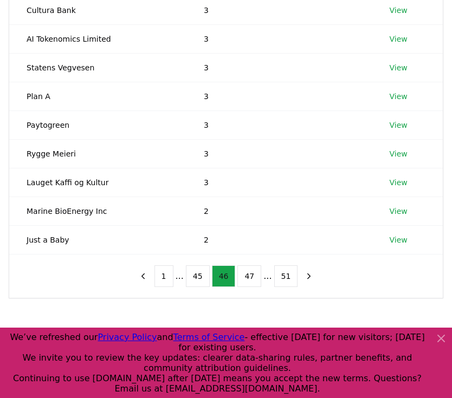
click at [190, 277] on button "45" at bounding box center [198, 277] width 24 height 22
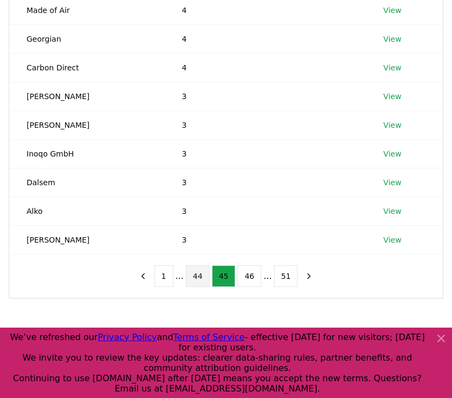
click at [190, 277] on button "44" at bounding box center [198, 277] width 24 height 22
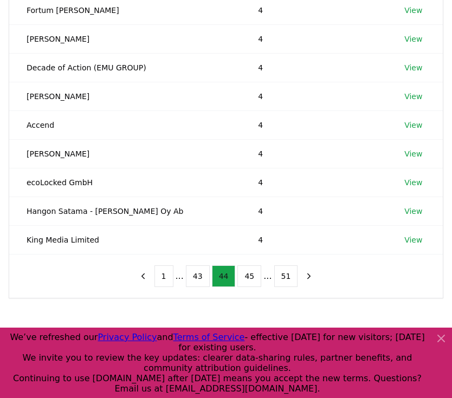
click at [190, 277] on button "43" at bounding box center [198, 277] width 24 height 22
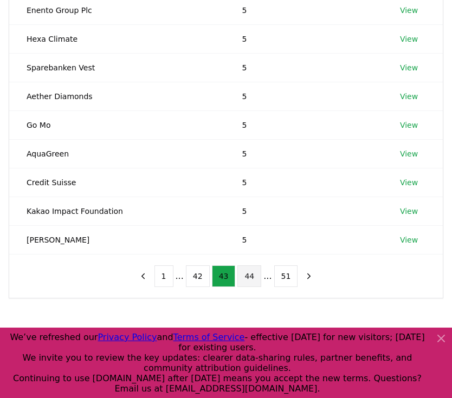
click at [190, 277] on button "42" at bounding box center [198, 277] width 24 height 22
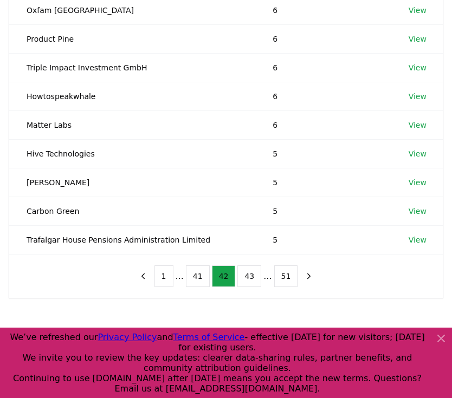
click at [190, 277] on button "41" at bounding box center [198, 277] width 24 height 22
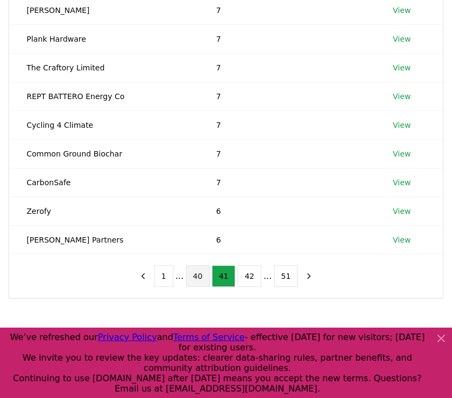
click at [190, 277] on button "40" at bounding box center [198, 277] width 24 height 22
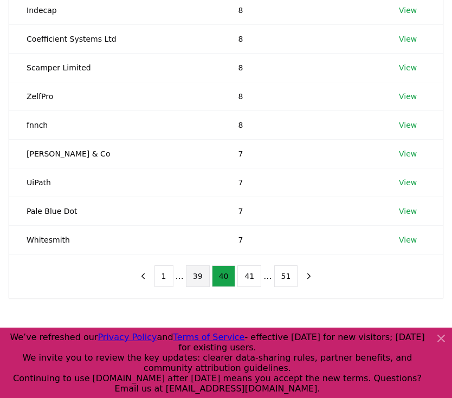
click at [190, 277] on button "39" at bounding box center [198, 277] width 24 height 22
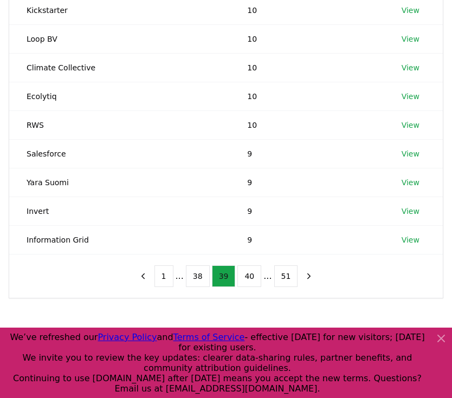
click at [190, 277] on button "38" at bounding box center [198, 277] width 24 height 22
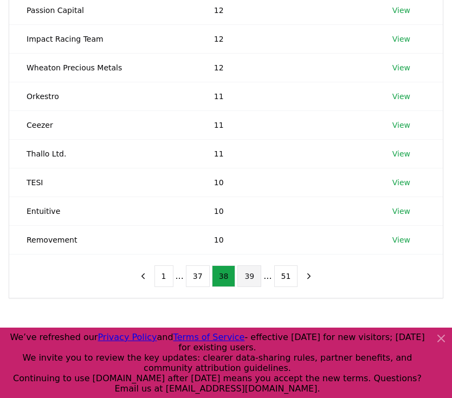
click at [190, 277] on button "37" at bounding box center [198, 277] width 24 height 22
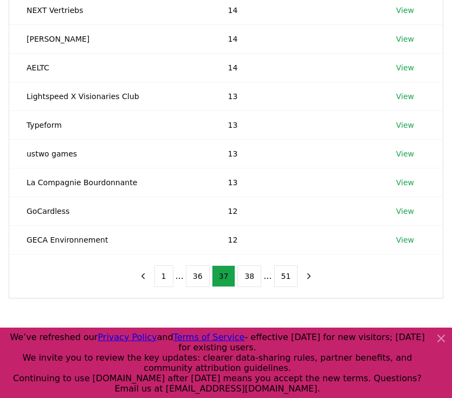
click at [190, 277] on button "36" at bounding box center [198, 277] width 24 height 22
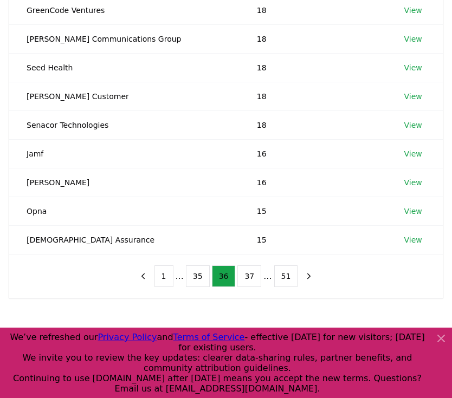
click at [190, 277] on button "35" at bounding box center [198, 277] width 24 height 22
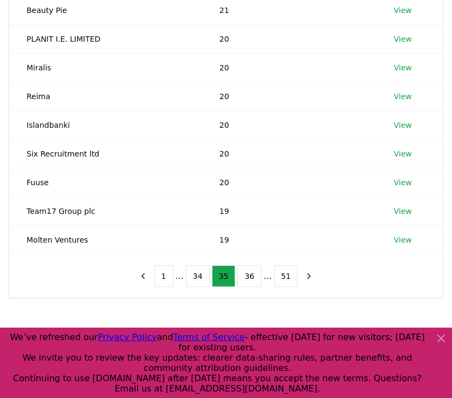
click at [190, 277] on button "34" at bounding box center [198, 277] width 24 height 22
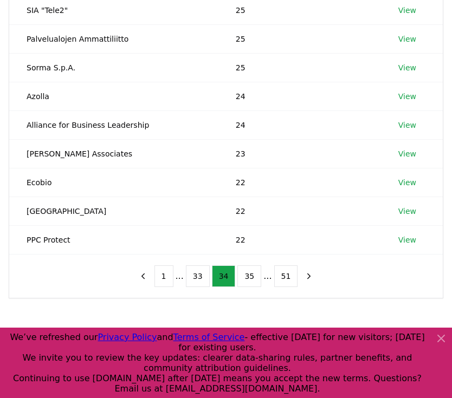
click at [190, 277] on button "33" at bounding box center [198, 277] width 24 height 22
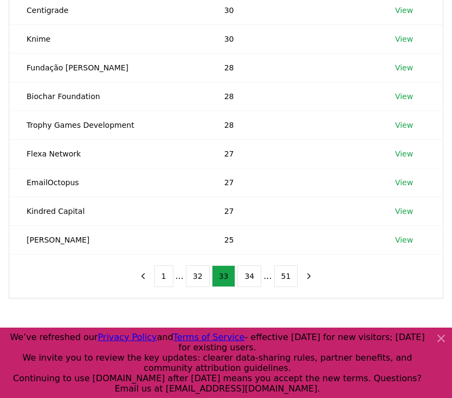
click at [190, 277] on button "32" at bounding box center [198, 277] width 24 height 22
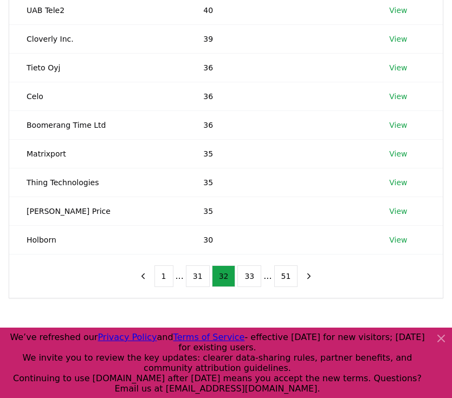
click at [190, 277] on button "31" at bounding box center [198, 277] width 24 height 22
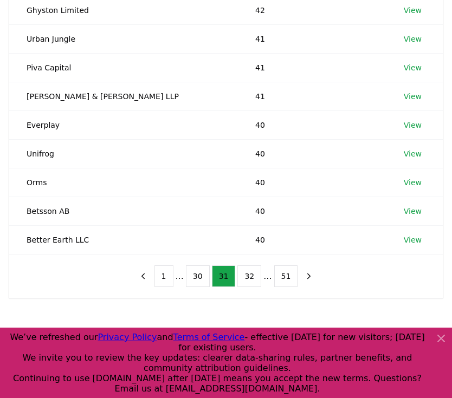
click at [190, 277] on button "30" at bounding box center [198, 277] width 24 height 22
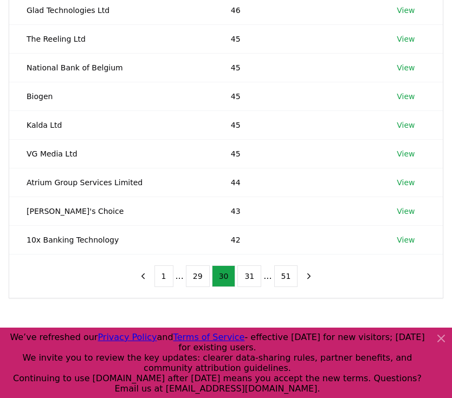
click at [190, 277] on button "29" at bounding box center [198, 277] width 24 height 22
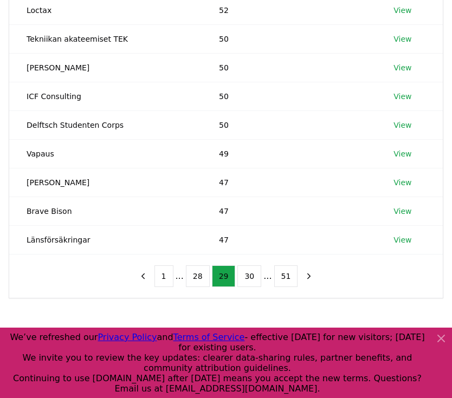
click at [190, 277] on button "28" at bounding box center [198, 277] width 24 height 22
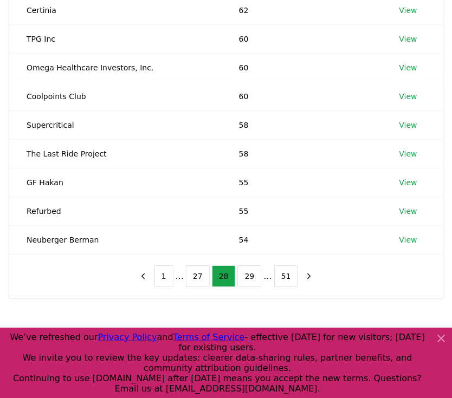
click at [190, 277] on button "27" at bounding box center [198, 277] width 24 height 22
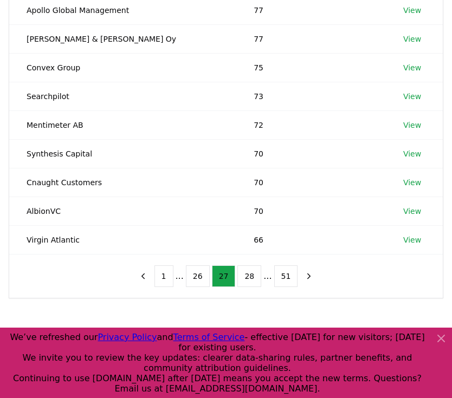
click at [190, 277] on button "26" at bounding box center [198, 277] width 24 height 22
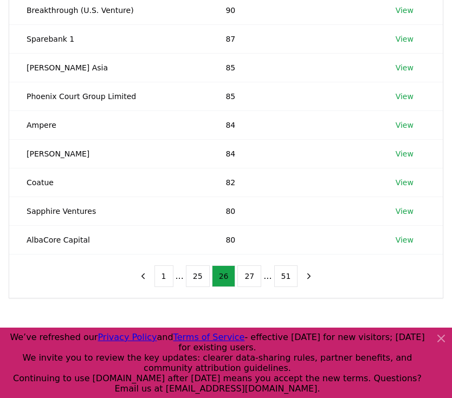
click at [190, 277] on button "25" at bounding box center [198, 277] width 24 height 22
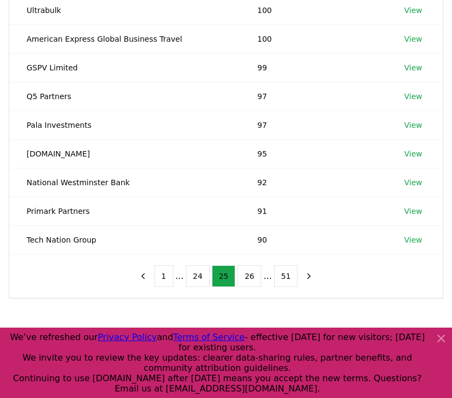
click at [190, 277] on button "24" at bounding box center [198, 277] width 24 height 22
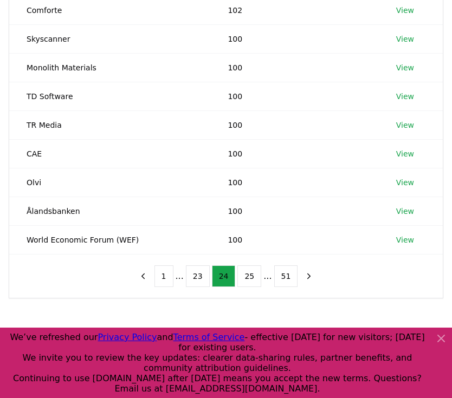
click at [190, 277] on button "23" at bounding box center [198, 277] width 24 height 22
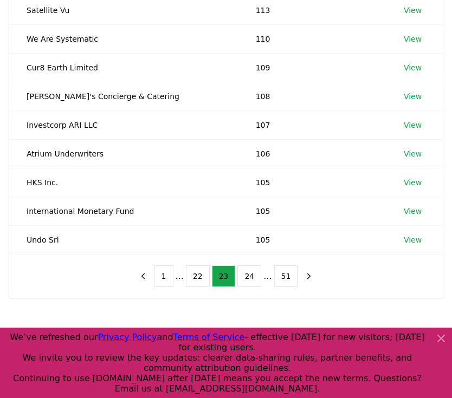
click at [190, 277] on button "22" at bounding box center [198, 277] width 24 height 22
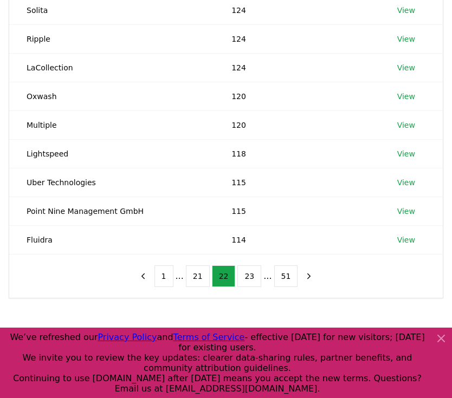
click at [190, 277] on button "21" at bounding box center [198, 277] width 24 height 22
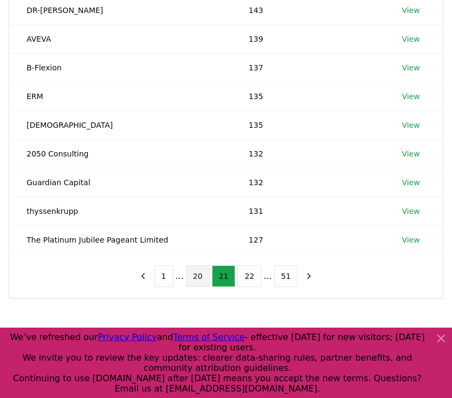
click at [190, 278] on button "20" at bounding box center [198, 277] width 24 height 22
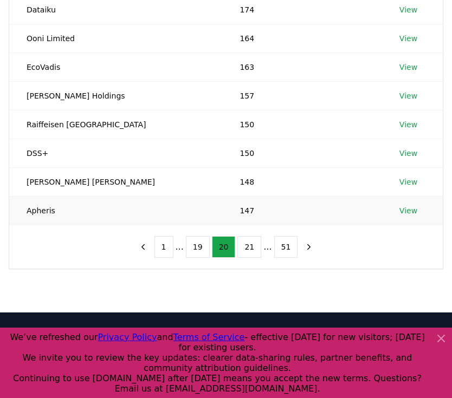
scroll to position [242, 0]
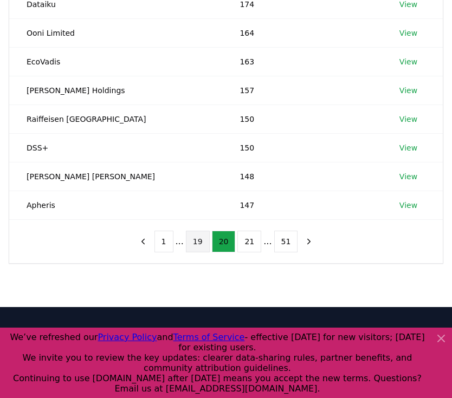
click at [197, 242] on button "19" at bounding box center [198, 242] width 24 height 22
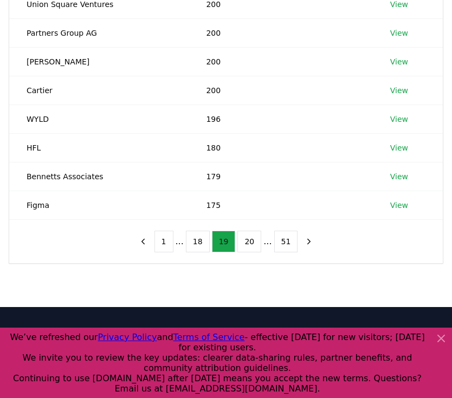
click at [197, 242] on button "18" at bounding box center [198, 242] width 24 height 22
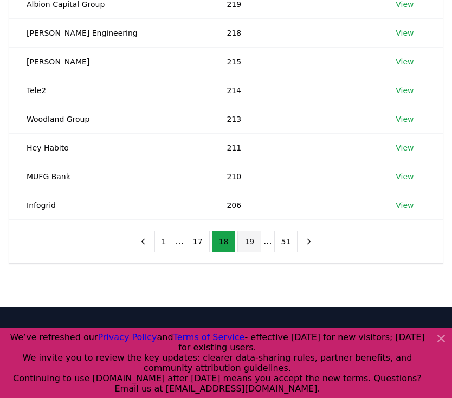
click at [197, 242] on button "17" at bounding box center [198, 242] width 24 height 22
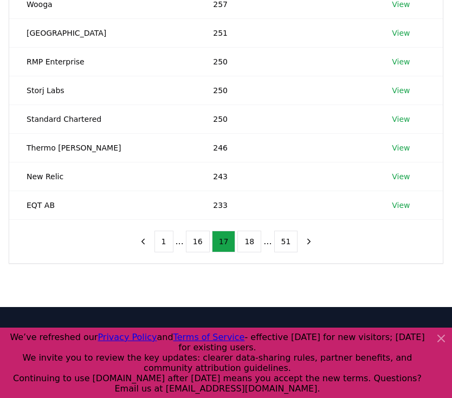
click at [197, 242] on button "16" at bounding box center [198, 242] width 24 height 22
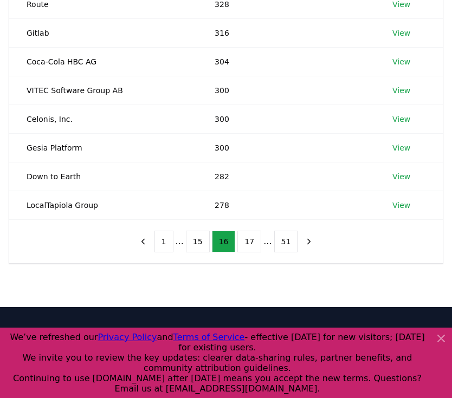
click at [197, 242] on button "15" at bounding box center [198, 242] width 24 height 22
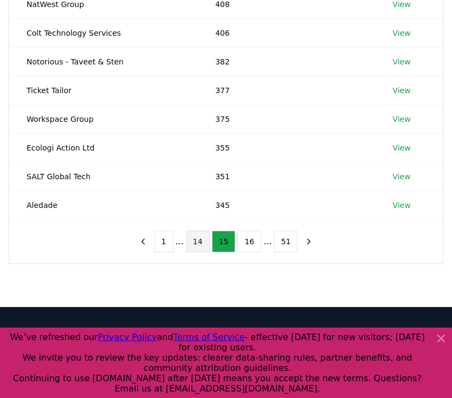
click at [197, 240] on button "14" at bounding box center [198, 242] width 24 height 22
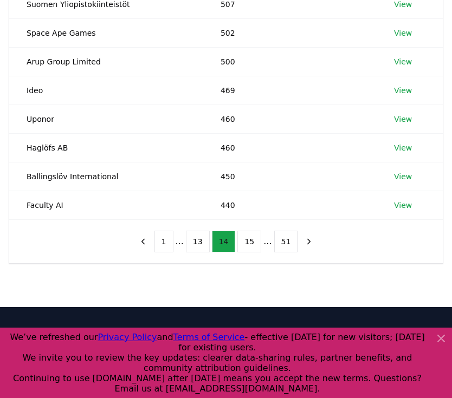
click at [197, 240] on button "13" at bounding box center [198, 242] width 24 height 22
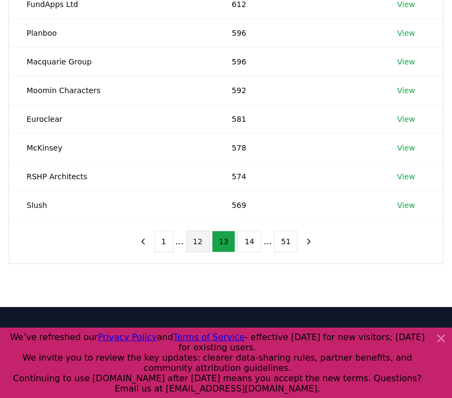
click at [197, 240] on button "12" at bounding box center [198, 242] width 24 height 22
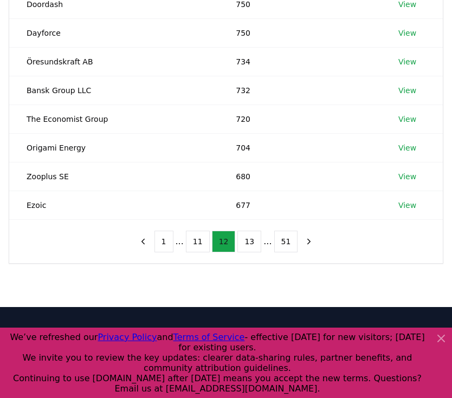
click at [197, 240] on button "11" at bounding box center [198, 242] width 24 height 22
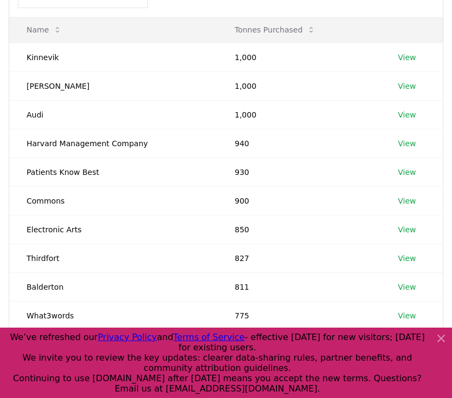
scroll to position [132, 0]
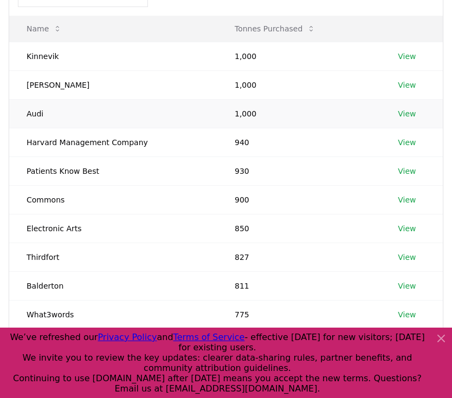
click at [404, 117] on link "View" at bounding box center [407, 113] width 18 height 11
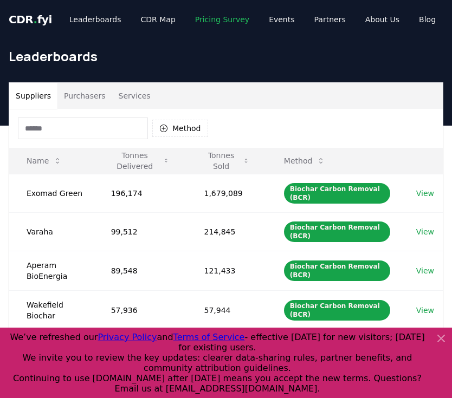
click at [223, 22] on link "Pricing Survey" at bounding box center [222, 20] width 72 height 20
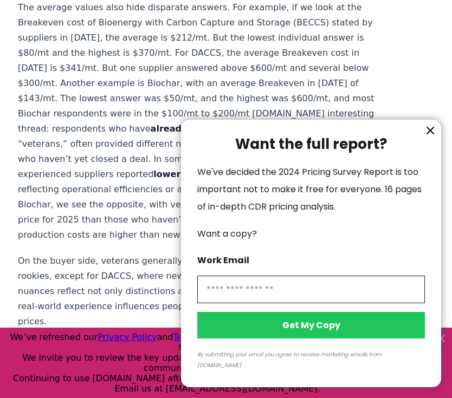
scroll to position [1474, 0]
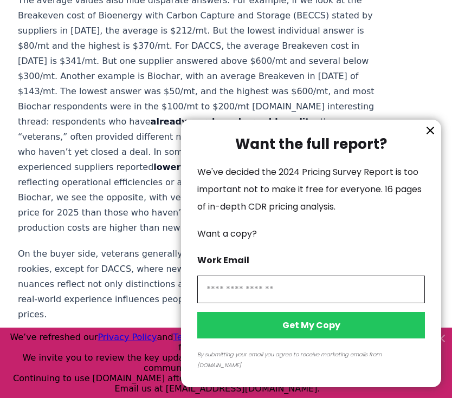
click at [429, 137] on icon "information" at bounding box center [430, 130] width 13 height 13
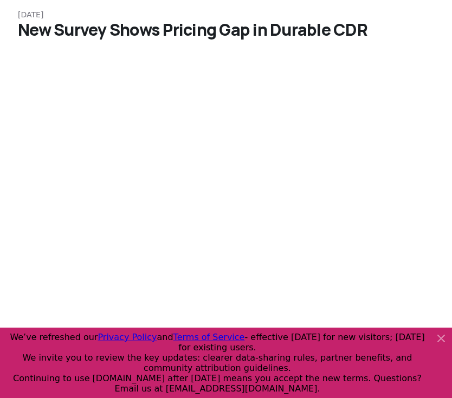
scroll to position [0, 0]
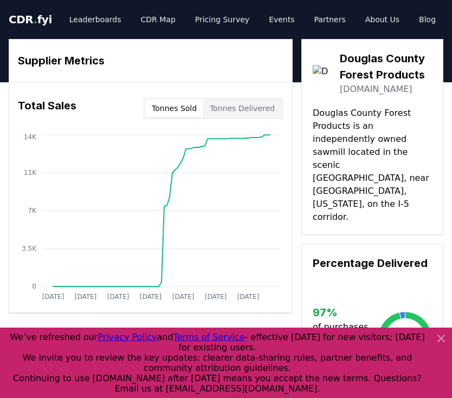
click at [367, 90] on link "[DOMAIN_NAME]" at bounding box center [376, 89] width 73 height 13
